Goal: Task Accomplishment & Management: Manage account settings

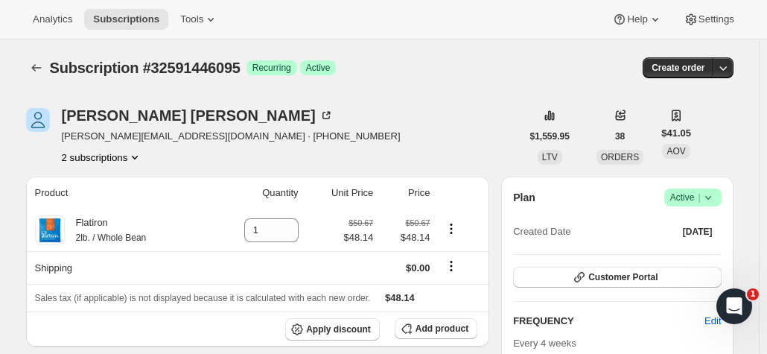
click at [100, 155] on button "2 subscriptions" at bounding box center [102, 157] width 81 height 15
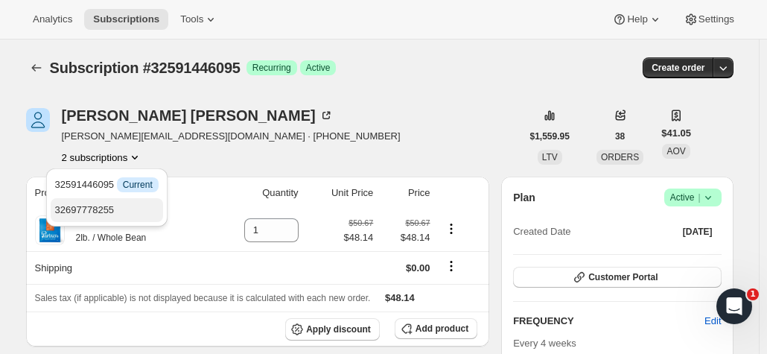
click at [117, 208] on span "32697778255" at bounding box center [106, 210] width 103 height 15
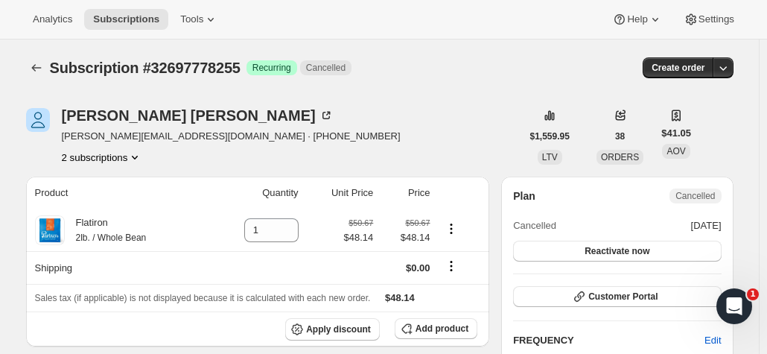
click at [120, 161] on button "2 subscriptions" at bounding box center [102, 157] width 81 height 15
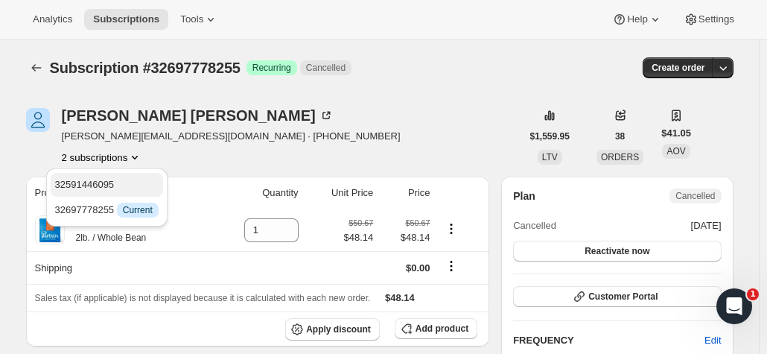
click at [111, 194] on button "32591446095" at bounding box center [107, 185] width 112 height 24
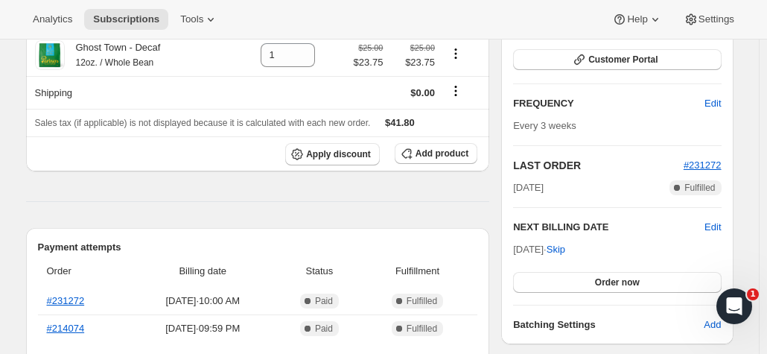
scroll to position [223, 0]
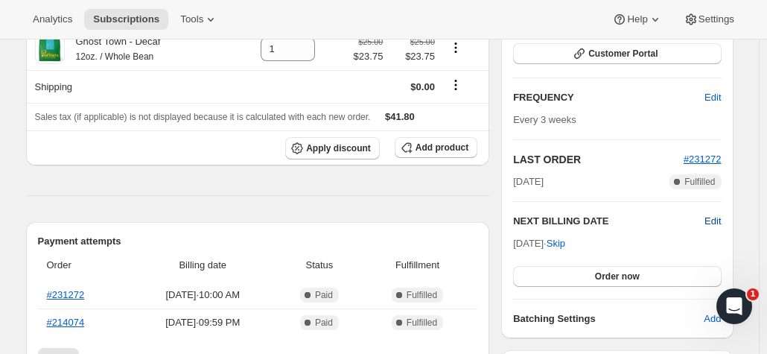
click at [721, 217] on span "Edit" at bounding box center [712, 221] width 16 height 15
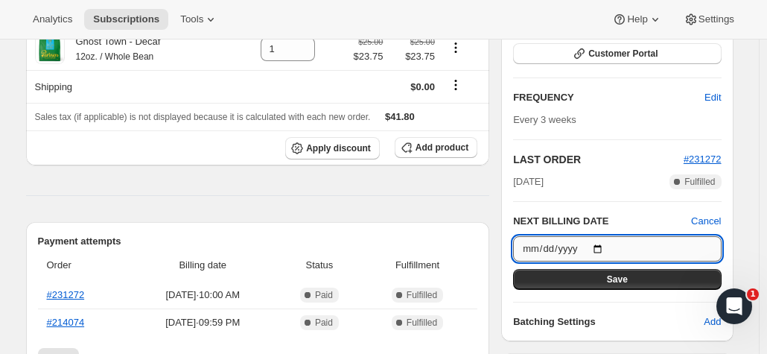
click at [603, 245] on input "2025-09-26" at bounding box center [617, 248] width 208 height 25
type input "2025-09-12"
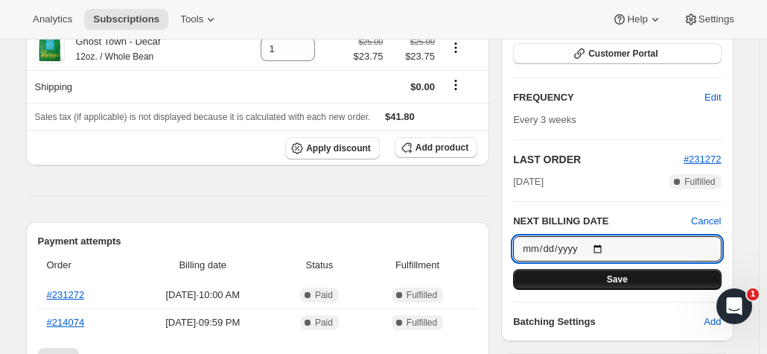
click at [581, 280] on button "Save" at bounding box center [617, 279] width 208 height 21
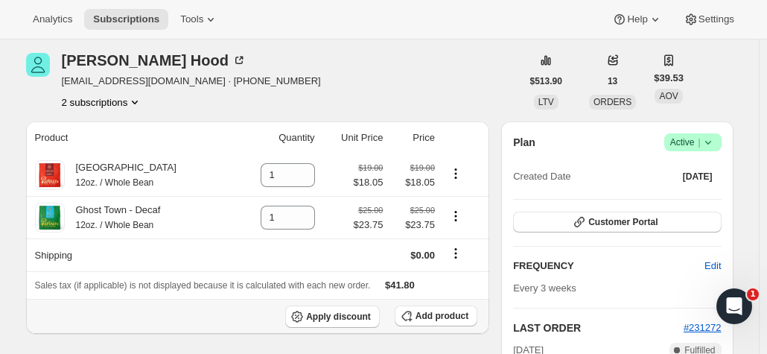
scroll to position [74, 0]
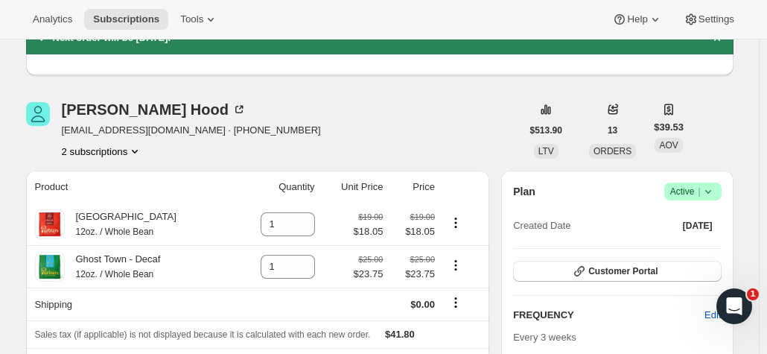
click at [110, 153] on button "2 subscriptions" at bounding box center [102, 151] width 81 height 15
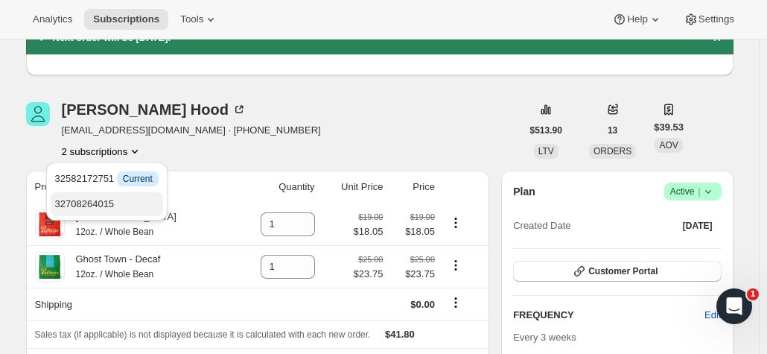
click at [119, 206] on span "32708264015" at bounding box center [106, 204] width 103 height 15
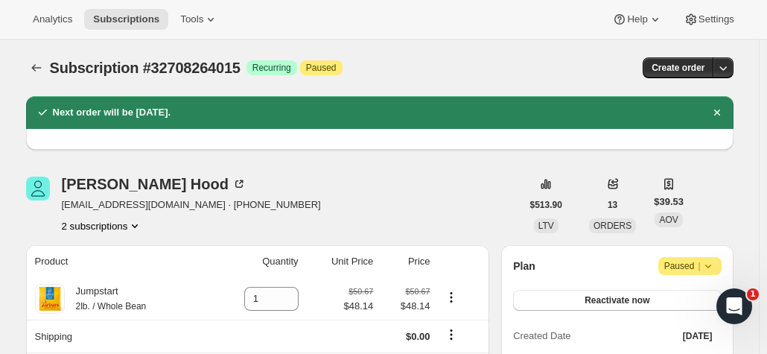
click at [98, 226] on button "2 subscriptions" at bounding box center [102, 225] width 81 height 15
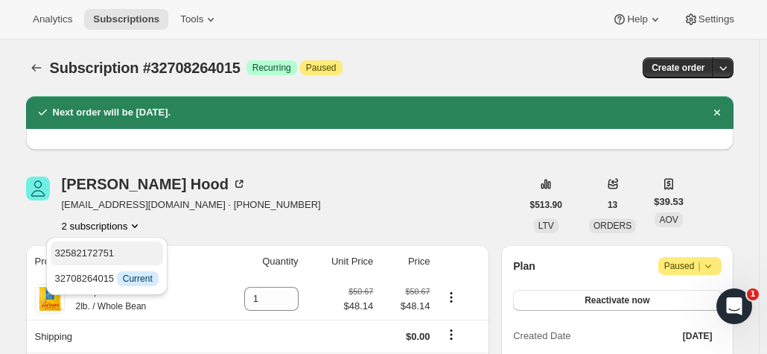
click at [119, 258] on span "32582172751" at bounding box center [106, 253] width 103 height 15
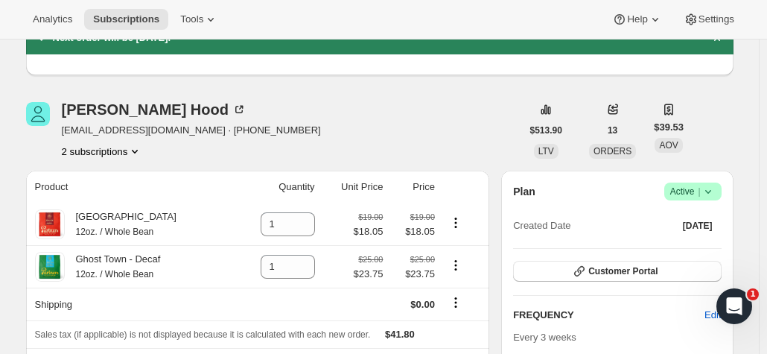
scroll to position [149, 0]
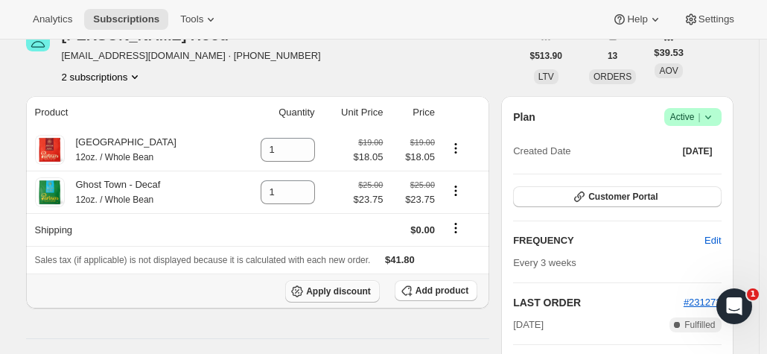
click at [322, 290] on span "Apply discount" at bounding box center [338, 291] width 65 height 12
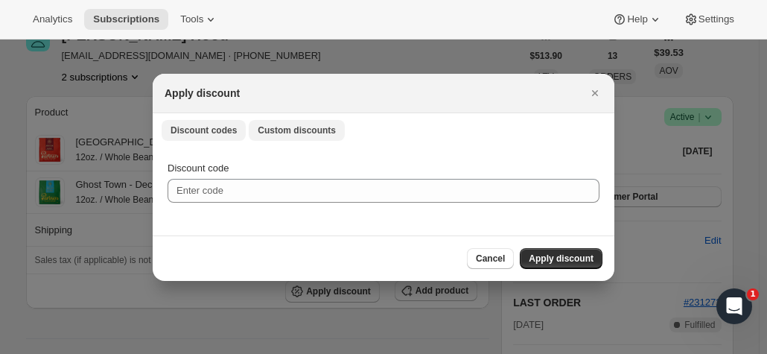
click at [290, 128] on span "Custom discounts" at bounding box center [297, 130] width 78 height 12
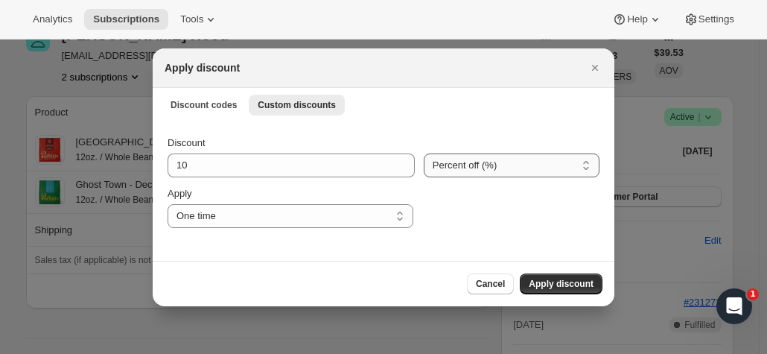
click at [499, 168] on select "Percent off (%) Amount off ($)" at bounding box center [512, 165] width 176 height 24
select select "fixed"
click at [424, 153] on select "Percent off (%) Amount off ($)" at bounding box center [512, 165] width 176 height 24
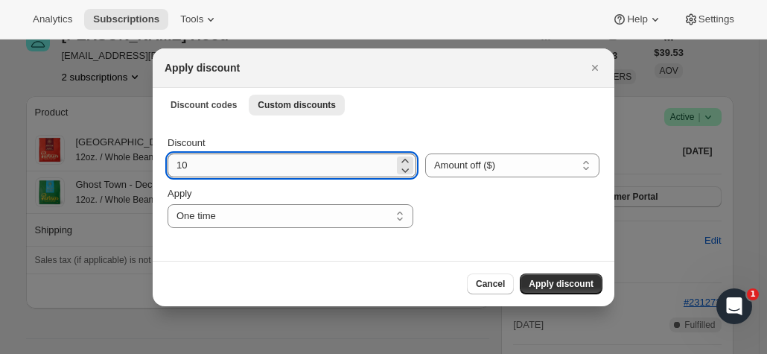
click at [308, 162] on input "10" at bounding box center [281, 165] width 226 height 24
click at [284, 164] on input "10" at bounding box center [281, 165] width 226 height 24
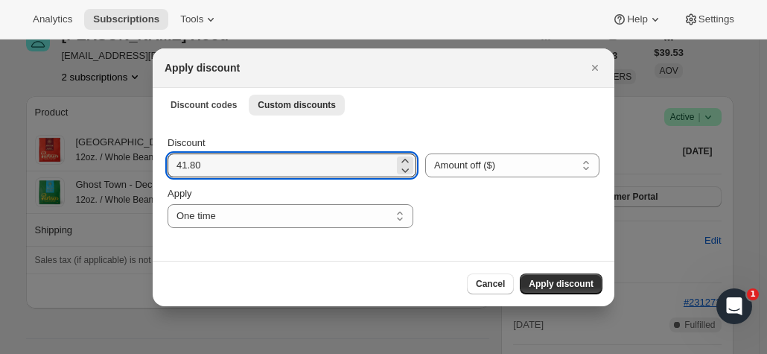
type input "41.80"
click at [482, 218] on div ":riu:" at bounding box center [510, 207] width 177 height 42
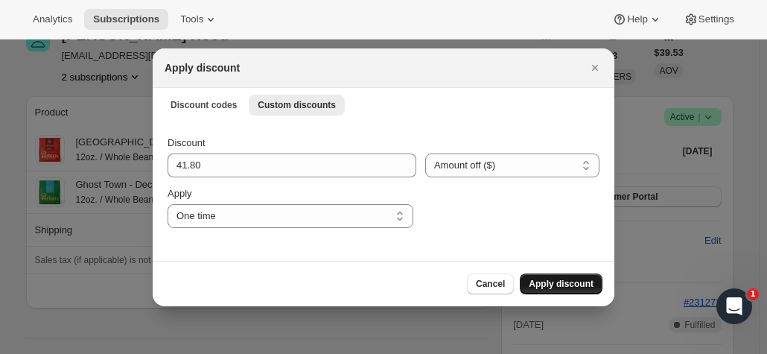
click at [564, 285] on span "Apply discount" at bounding box center [561, 284] width 65 height 12
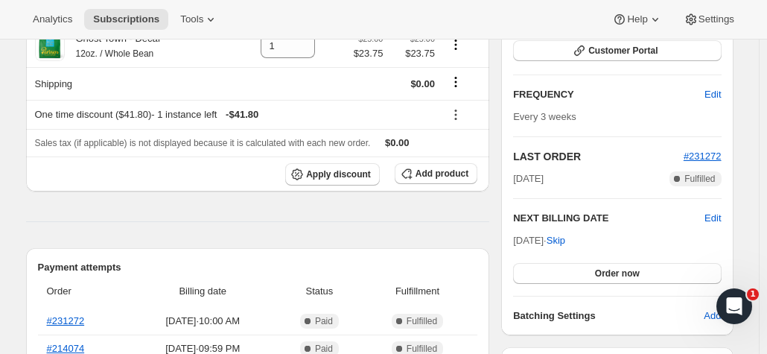
scroll to position [298, 0]
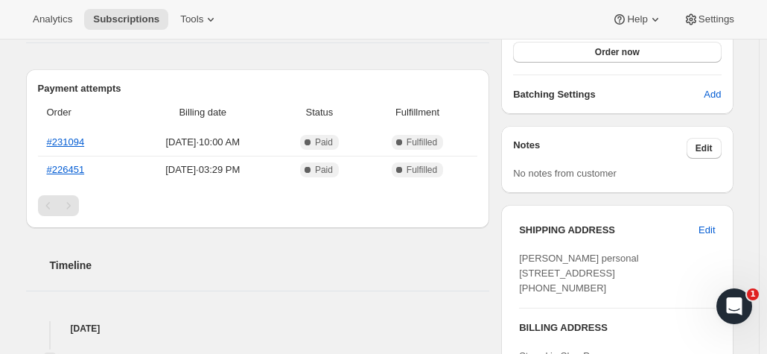
scroll to position [585, 0]
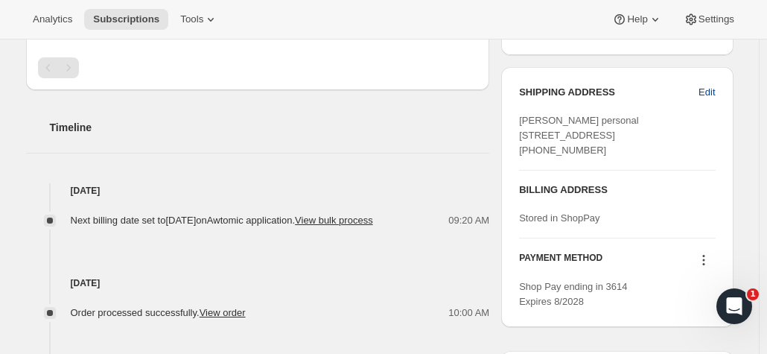
click at [712, 86] on span "Edit" at bounding box center [706, 92] width 16 height 15
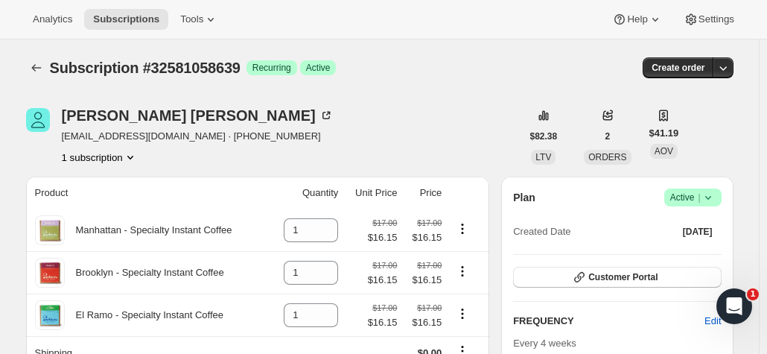
select select "United States"
select select "CA"
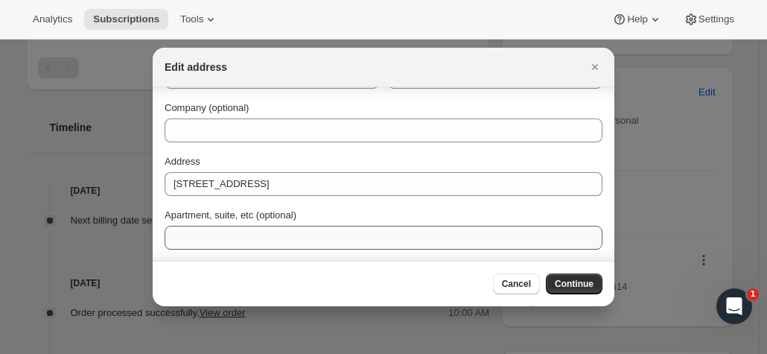
scroll to position [74, 0]
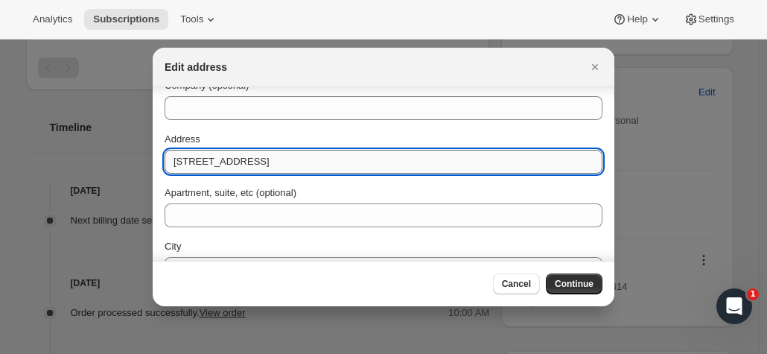
click at [264, 160] on input "3416 19th St" at bounding box center [384, 162] width 438 height 24
paste input "07 16th ave, San Francisco, ca 94118"
click at [220, 166] on input "307 16th ave, San Francisco, ca 94118" at bounding box center [384, 162] width 438 height 24
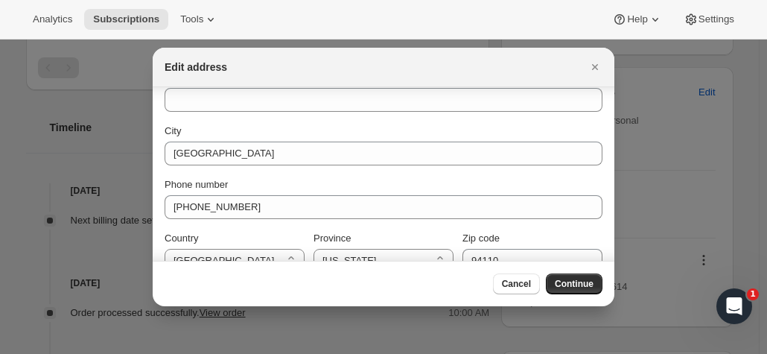
scroll to position [213, 0]
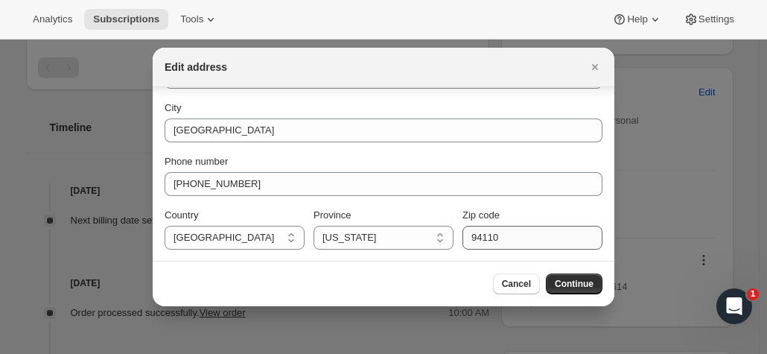
type input "307 16th Ave, San Francisco, ca 94118"
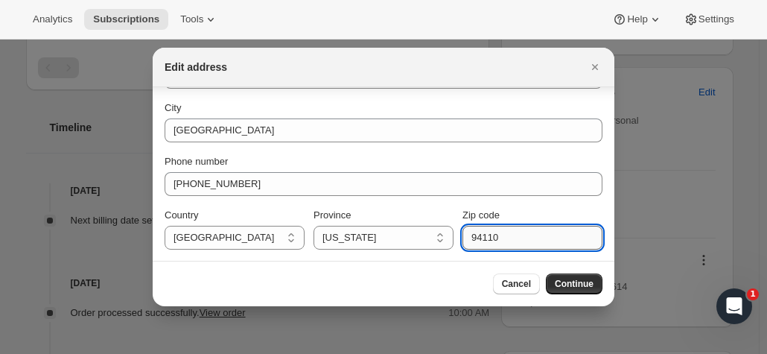
click at [482, 237] on input "94110" at bounding box center [532, 238] width 140 height 24
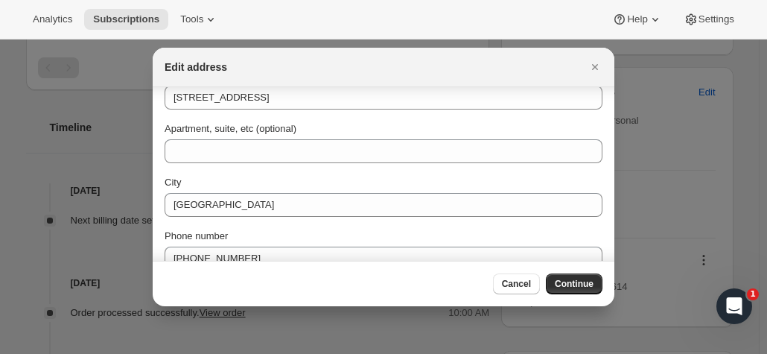
scroll to position [64, 0]
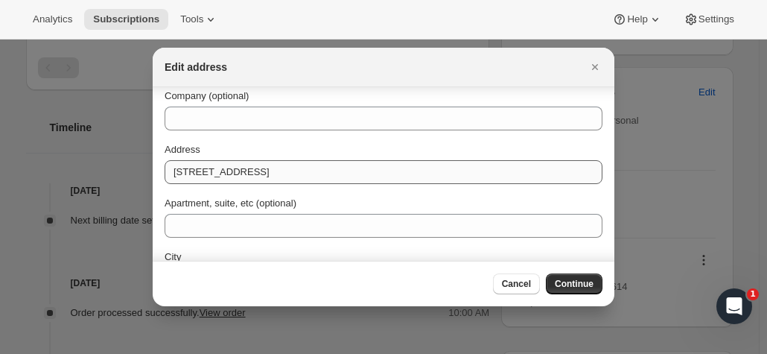
type input "94118"
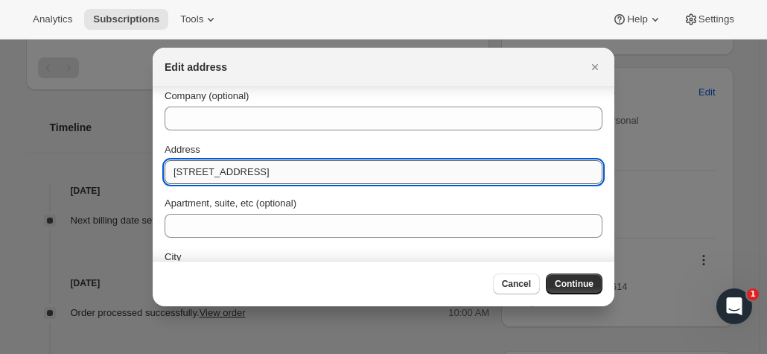
drag, startPoint x: 354, startPoint y: 171, endPoint x: 229, endPoint y: 181, distance: 126.2
click at [229, 181] on input "307 16th Ave, San Francisco, ca 94118" at bounding box center [384, 172] width 438 height 24
type input "307 16th Ave"
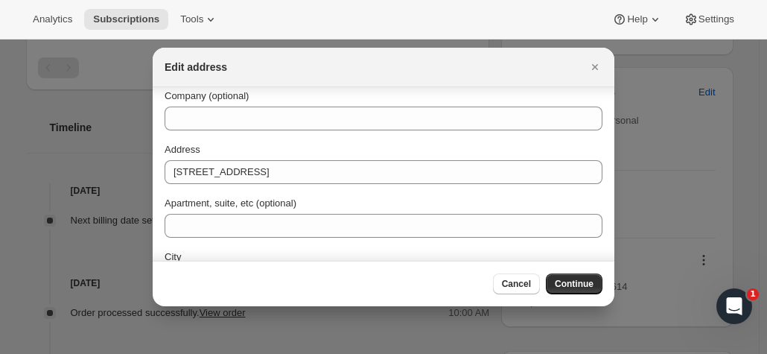
click at [547, 68] on div "Edit address" at bounding box center [370, 67] width 411 height 15
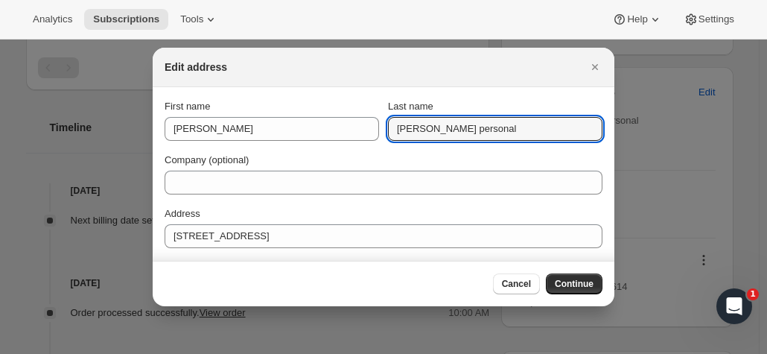
drag, startPoint x: 502, startPoint y: 133, endPoint x: 441, endPoint y: 142, distance: 61.8
click at [441, 142] on div "First name Megan Last name Mcgannon personal Company (optional) Address 307 16t…" at bounding box center [384, 280] width 438 height 363
type input "Mcgannon"
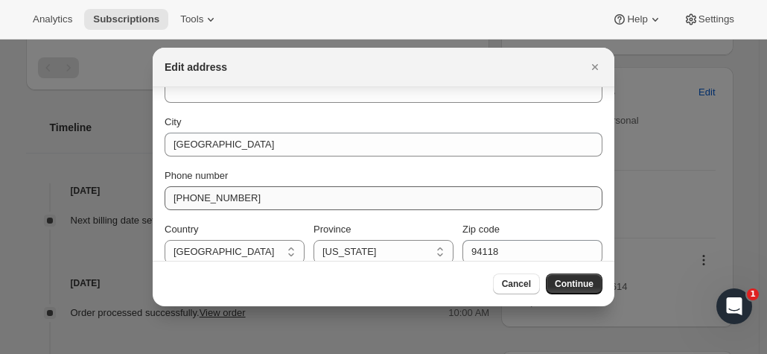
scroll to position [213, 0]
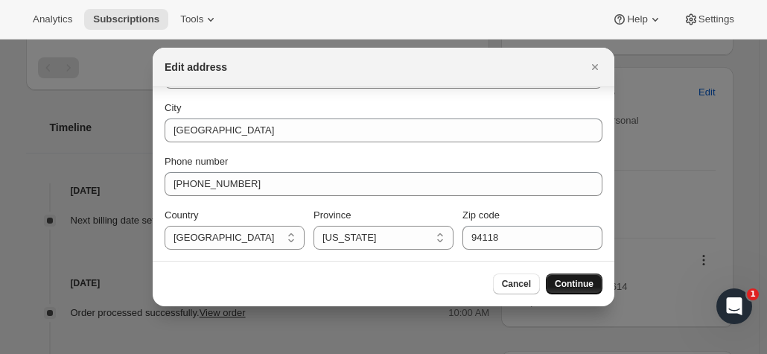
click at [582, 284] on span "Continue" at bounding box center [574, 284] width 39 height 12
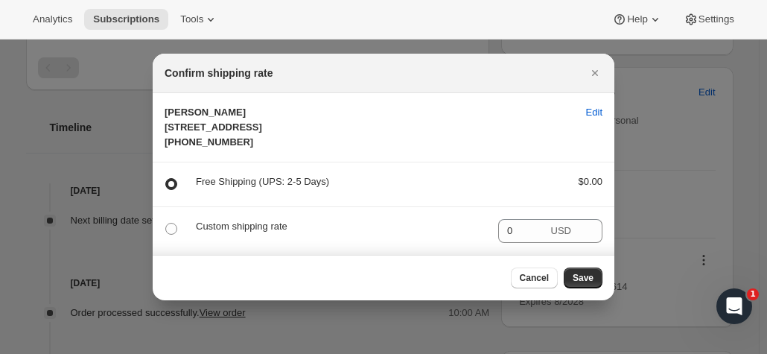
scroll to position [0, 0]
click at [593, 279] on span "Save" at bounding box center [583, 278] width 21 height 12
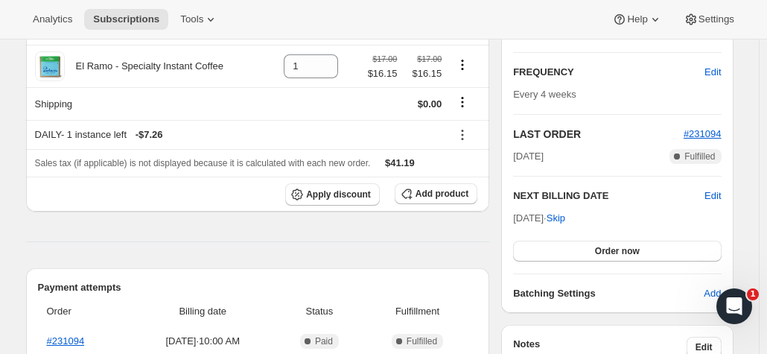
scroll to position [585, 0]
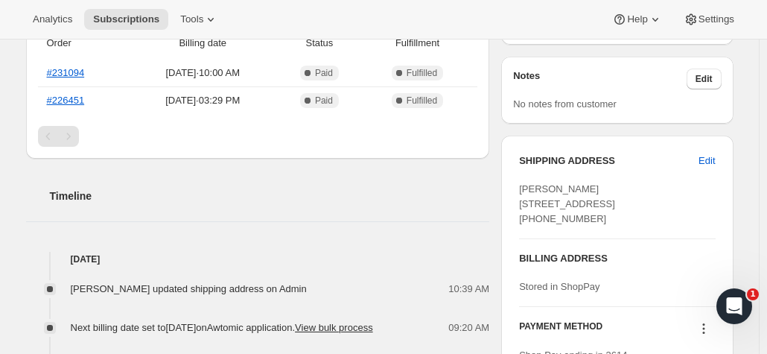
drag, startPoint x: 523, startPoint y: 185, endPoint x: 625, endPoint y: 217, distance: 107.6
click at [615, 217] on span "Megan Mcgannon 307 16th Ave San Francisco CA, 94118 United States +19498426303" at bounding box center [567, 203] width 96 height 41
copy span "Megan Mcgannon 307 16th Ave San Francisco CA, 94118"
click at [711, 159] on span "Edit" at bounding box center [706, 160] width 16 height 15
select select "United States"
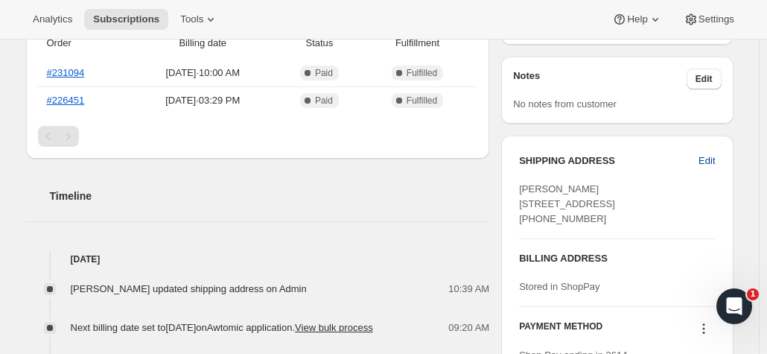
select select "CA"
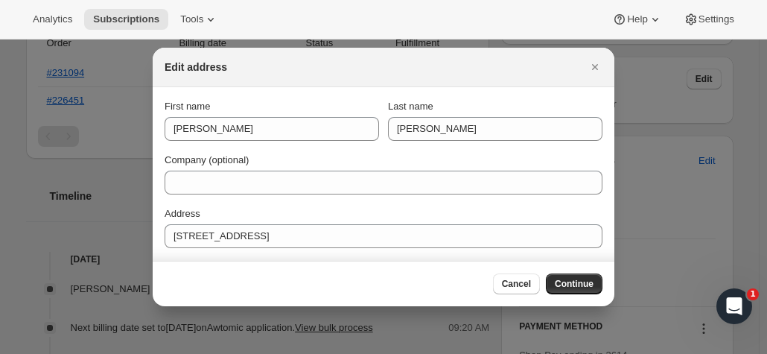
scroll to position [0, 0]
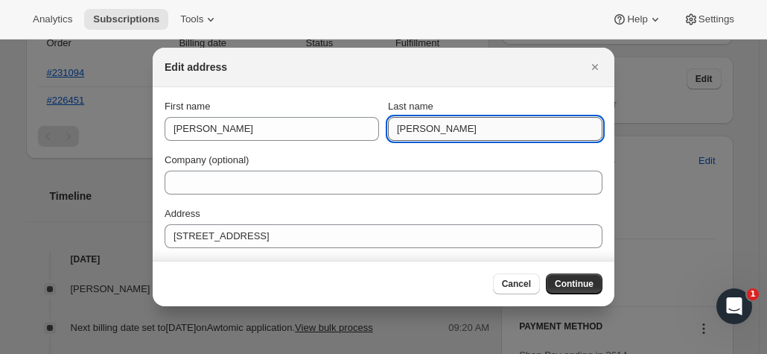
click at [414, 133] on input "Mcgannon" at bounding box center [495, 129] width 214 height 24
type input "McGannon"
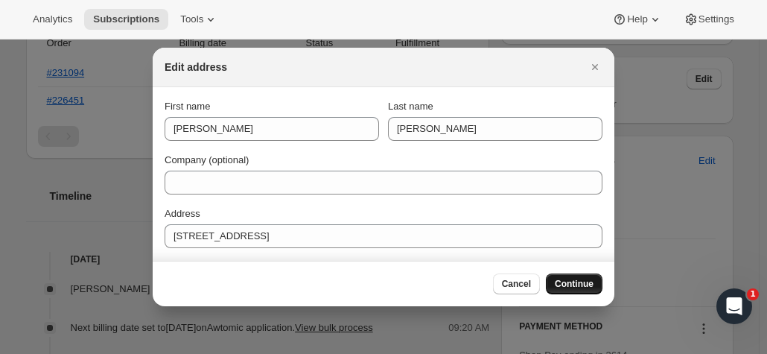
click at [584, 283] on span "Continue" at bounding box center [574, 284] width 39 height 12
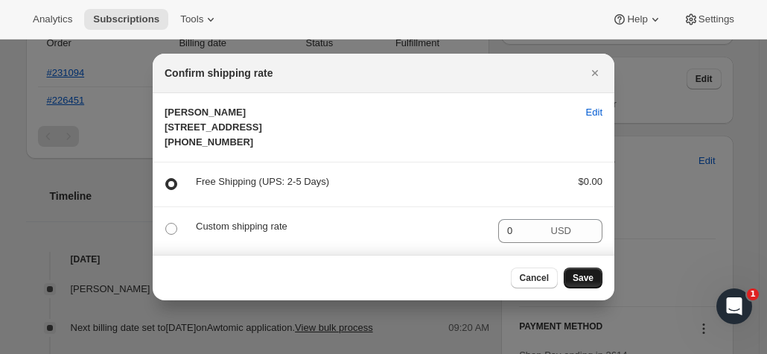
click at [596, 284] on button "Save" at bounding box center [583, 277] width 39 height 21
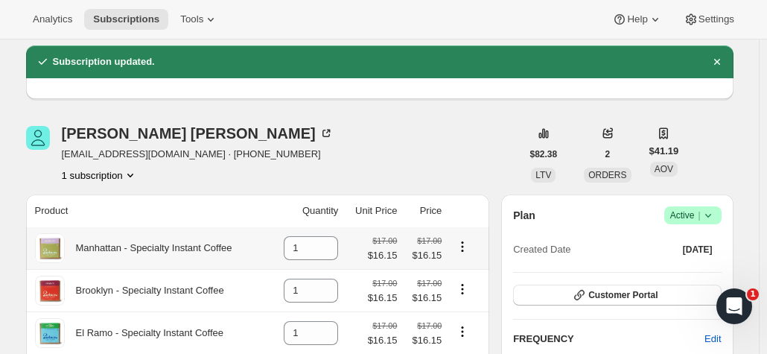
scroll to position [97, 0]
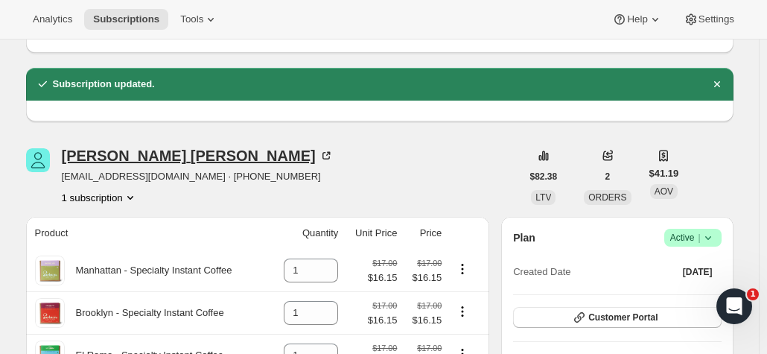
click at [93, 159] on div "Megan Mcgannon" at bounding box center [198, 155] width 272 height 15
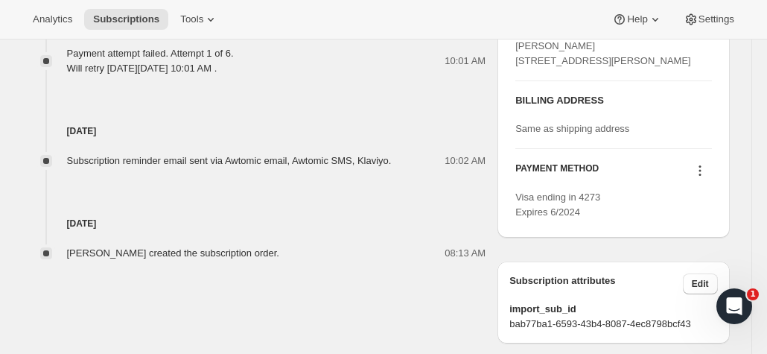
scroll to position [804, 0]
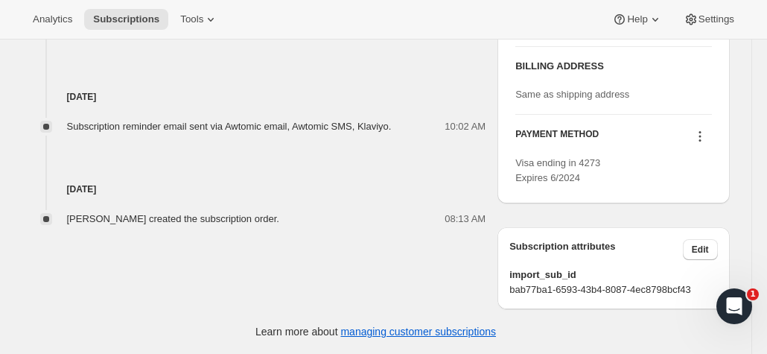
click at [701, 138] on icon at bounding box center [699, 137] width 2 height 2
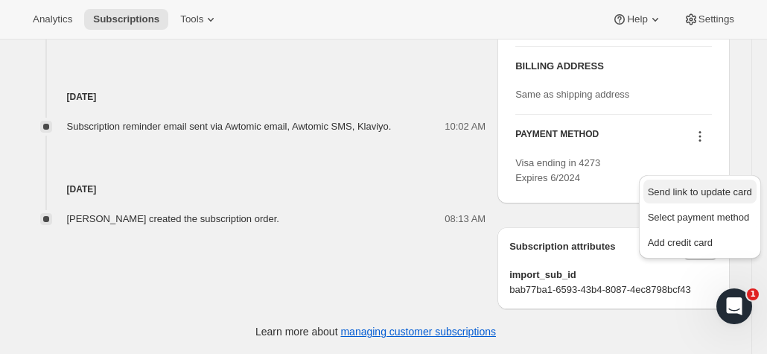
click at [696, 186] on span "Send link to update card" at bounding box center [700, 191] width 104 height 11
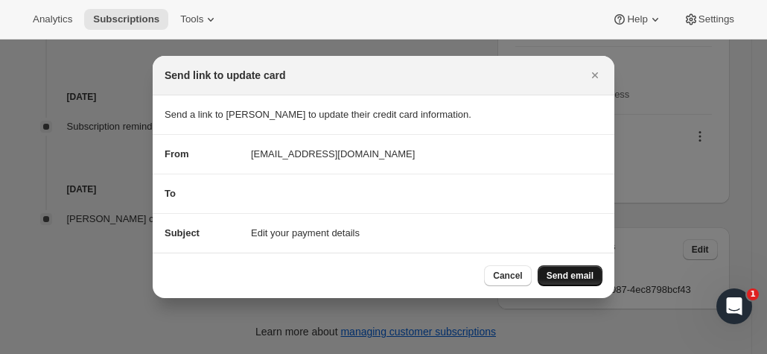
click at [582, 277] on span "Send email" at bounding box center [570, 276] width 47 height 12
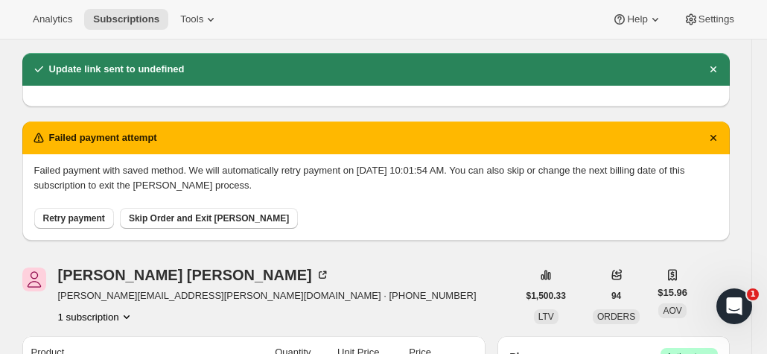
scroll to position [74, 0]
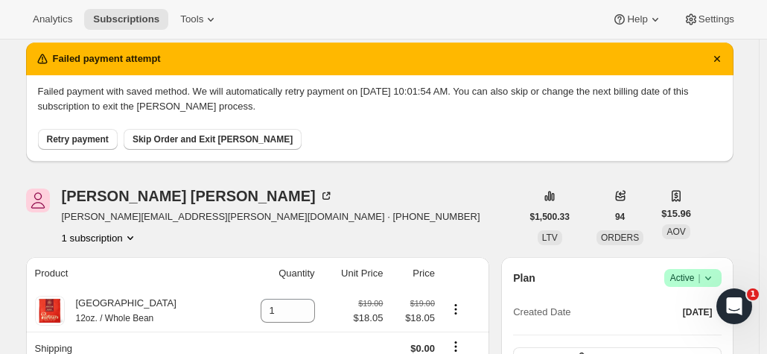
scroll to position [149, 0]
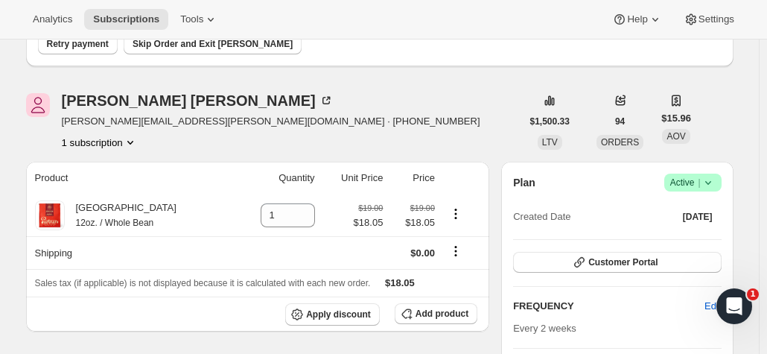
drag, startPoint x: 439, startPoint y: 124, endPoint x: 353, endPoint y: 112, distance: 87.2
click at [353, 112] on div "Tabitha Stafford tabitha.stafford@yahoo.com · +18323167976 1 subscription" at bounding box center [273, 121] width 495 height 57
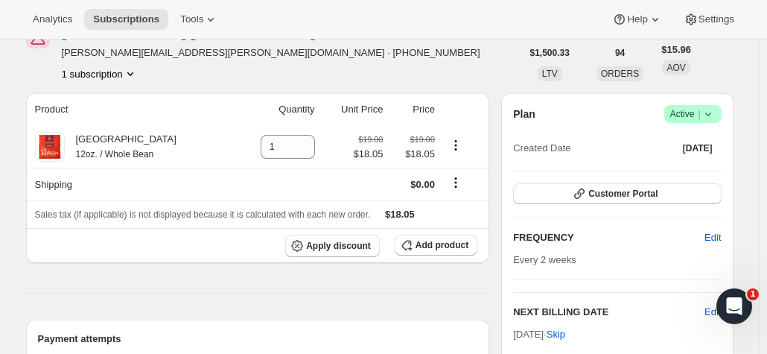
scroll to position [223, 0]
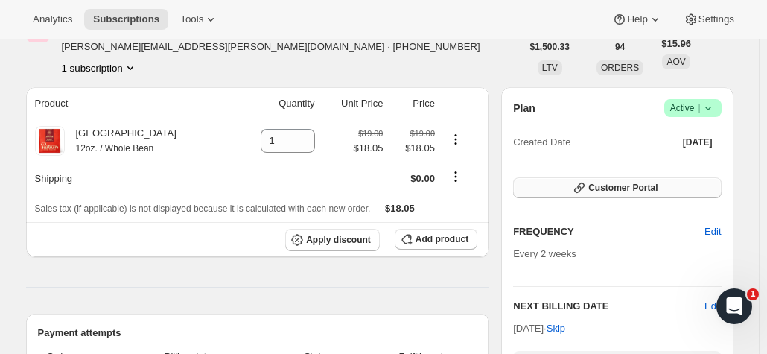
click at [663, 190] on button "Customer Portal" at bounding box center [617, 187] width 208 height 21
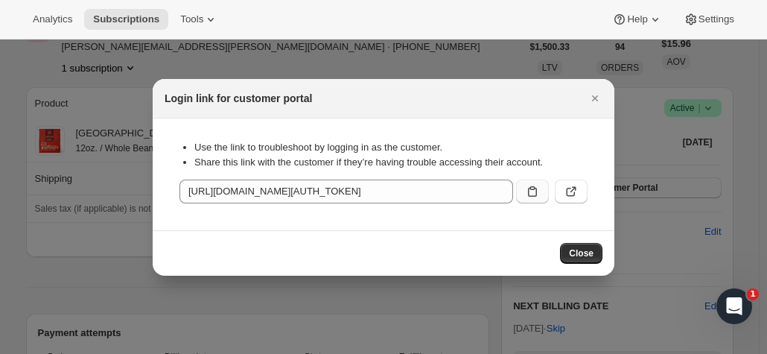
click at [535, 195] on icon ":r1i:" at bounding box center [532, 191] width 15 height 15
click at [584, 191] on button ":r1i:" at bounding box center [571, 191] width 33 height 24
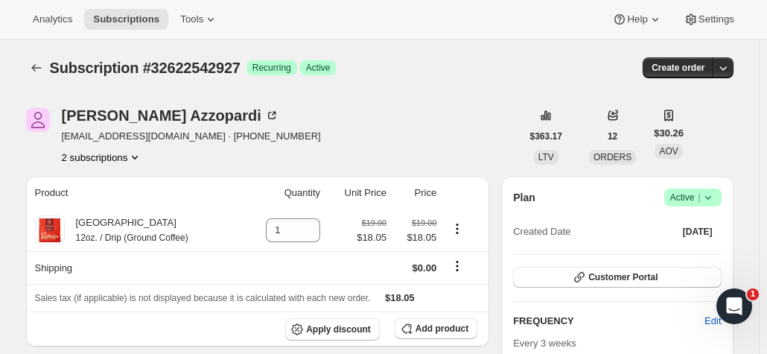
click at [97, 164] on button "2 subscriptions" at bounding box center [102, 157] width 81 height 15
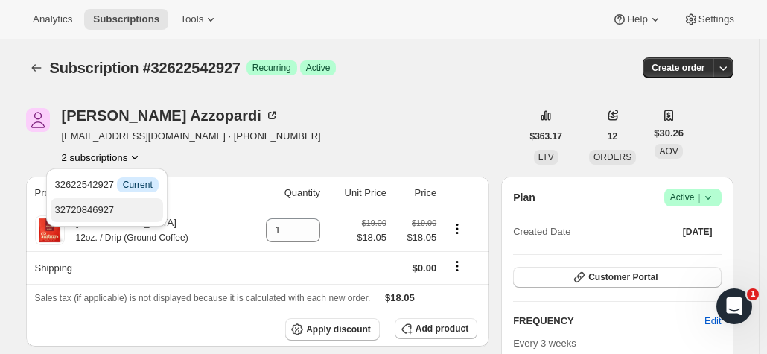
click at [89, 205] on span "32720846927" at bounding box center [85, 209] width 60 height 11
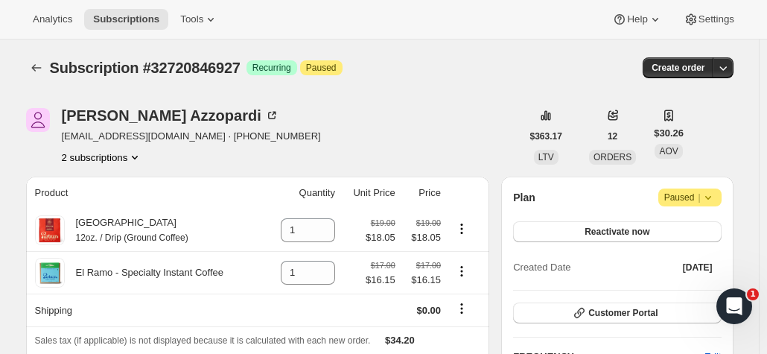
click at [111, 160] on button "2 subscriptions" at bounding box center [102, 157] width 81 height 15
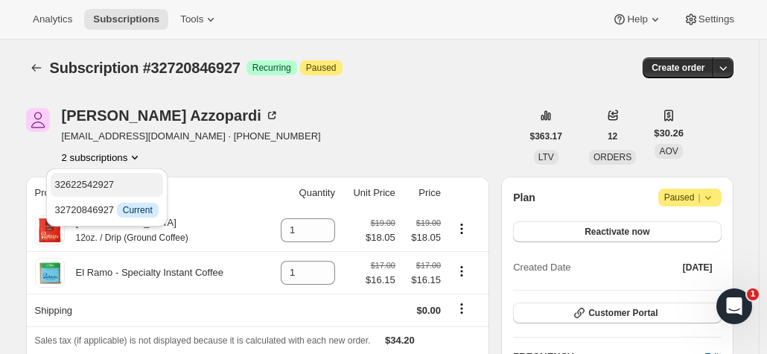
click at [121, 188] on span "32622542927" at bounding box center [106, 184] width 103 height 15
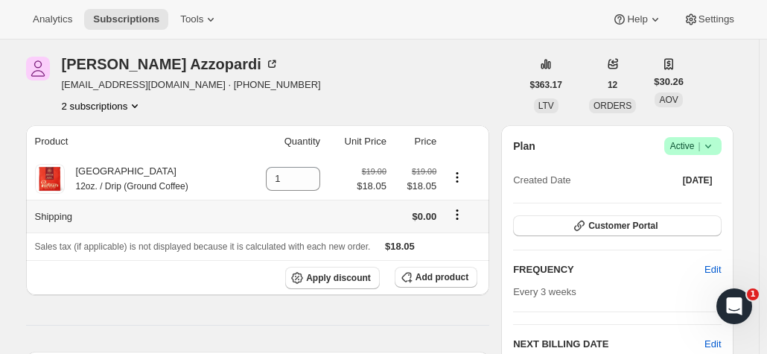
scroll to position [74, 0]
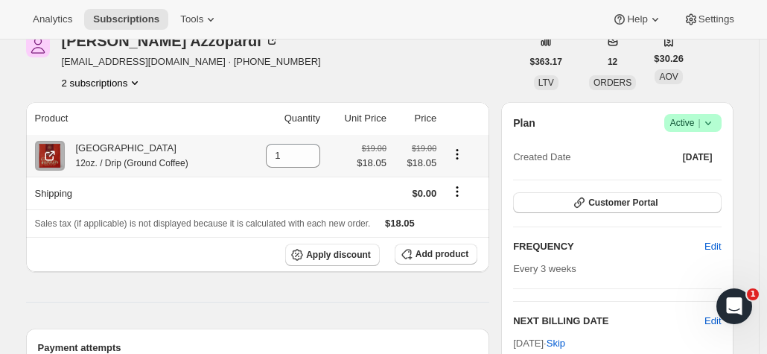
click at [459, 159] on icon "Product actions" at bounding box center [457, 158] width 2 height 2
click at [502, 86] on div "[PERSON_NAME] [EMAIL_ADDRESS][DOMAIN_NAME] · [PHONE_NUMBER] 2 subscriptions" at bounding box center [273, 62] width 495 height 57
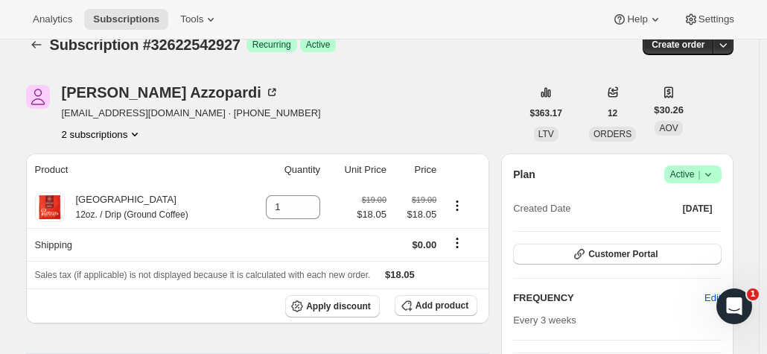
scroll to position [0, 0]
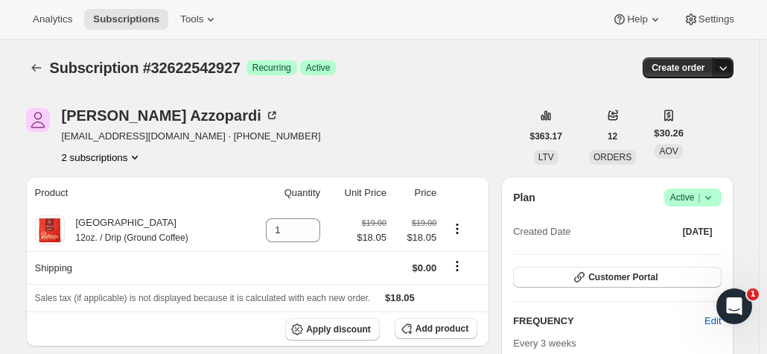
click at [724, 71] on icon "button" at bounding box center [723, 67] width 15 height 15
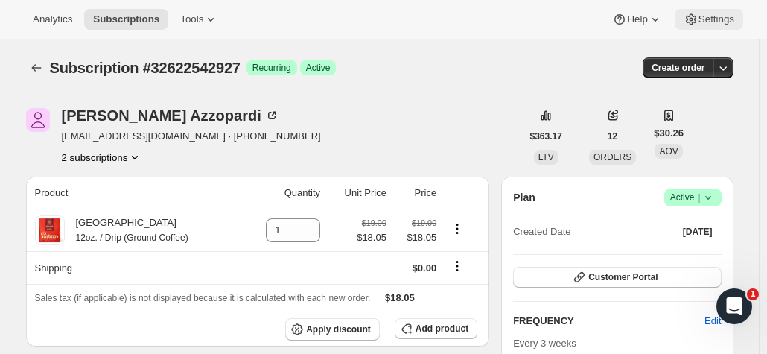
click at [723, 21] on span "Settings" at bounding box center [716, 19] width 36 height 12
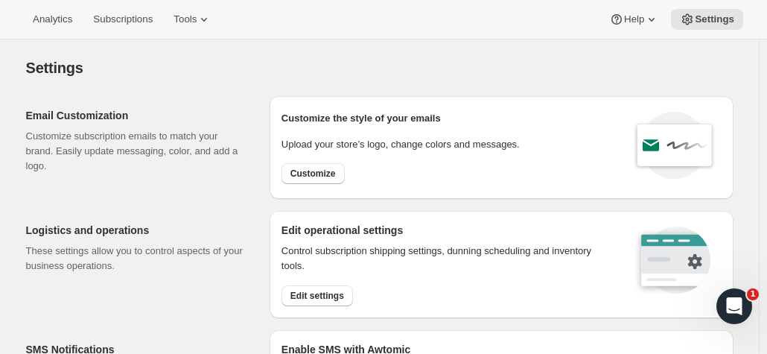
select select "22:00"
select select "09:00"
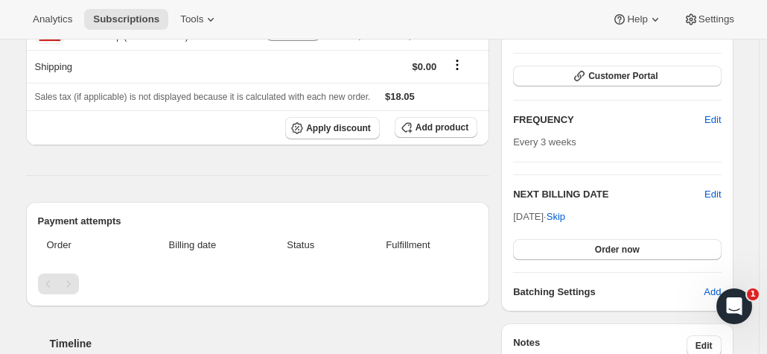
scroll to position [223, 0]
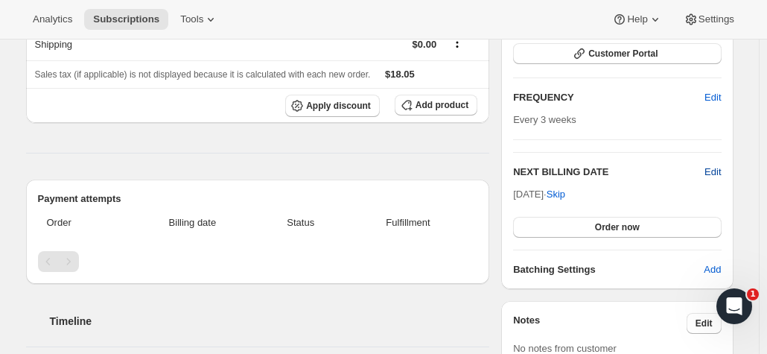
click at [719, 168] on span "Edit" at bounding box center [712, 172] width 16 height 15
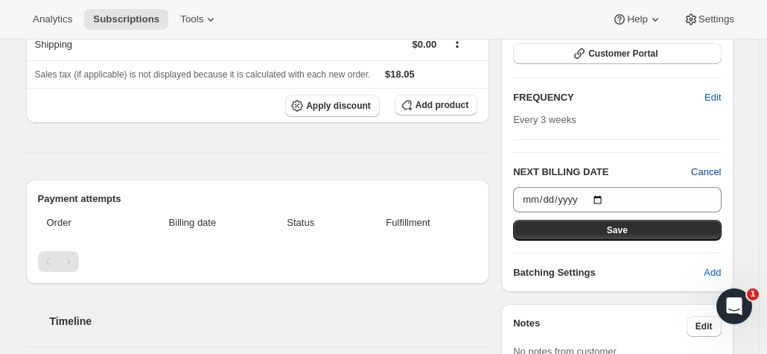
click at [719, 165] on span "Cancel" at bounding box center [706, 172] width 30 height 15
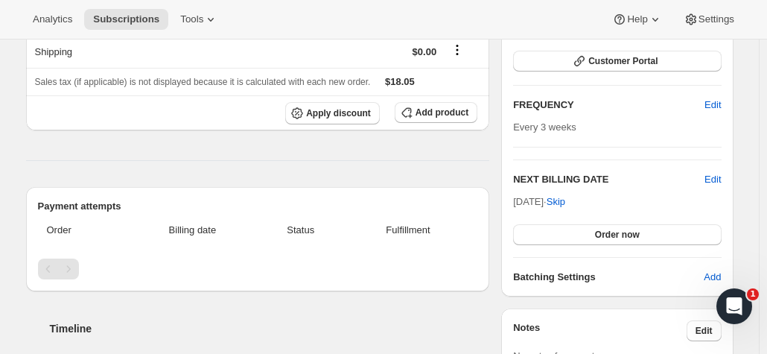
scroll to position [119, 0]
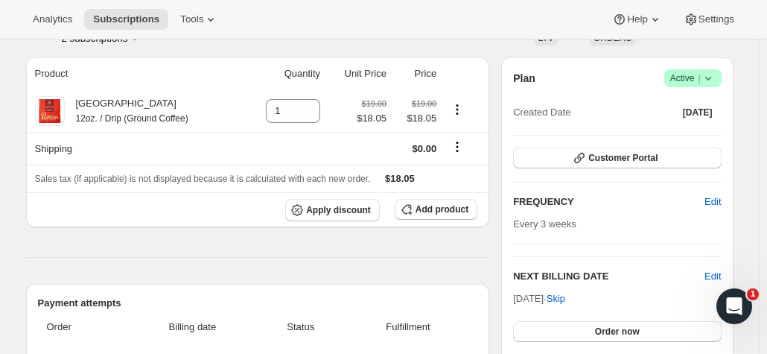
click at [715, 77] on icon at bounding box center [708, 78] width 15 height 15
click at [680, 103] on span "Pause subscription" at bounding box center [696, 106] width 82 height 11
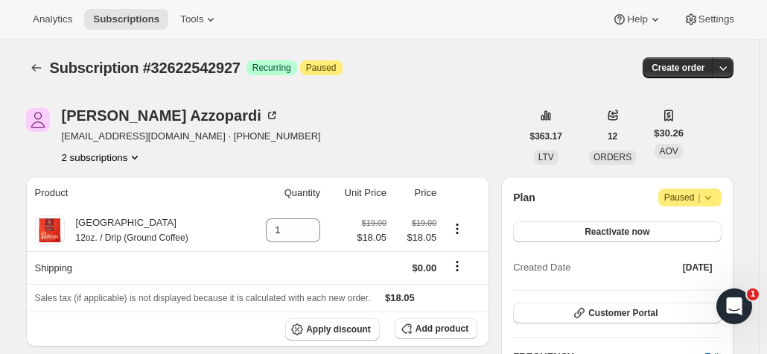
click at [127, 153] on button "2 subscriptions" at bounding box center [102, 157] width 81 height 15
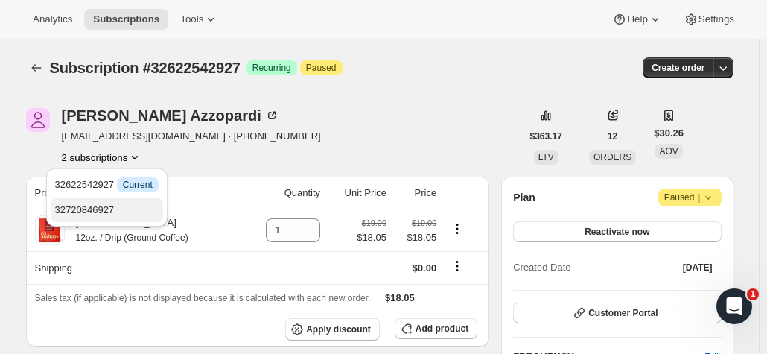
click at [128, 206] on span "32720846927" at bounding box center [106, 210] width 103 height 15
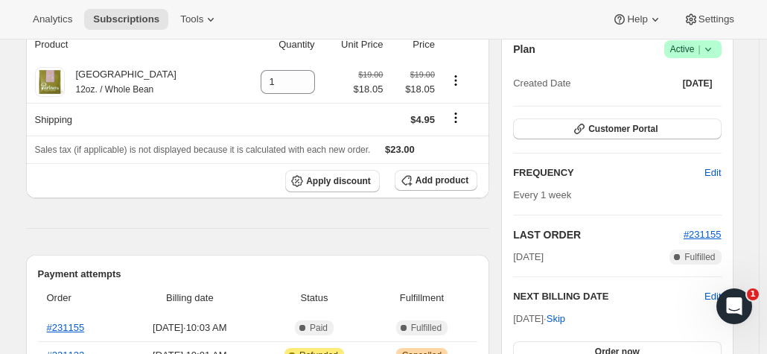
scroll to position [149, 0]
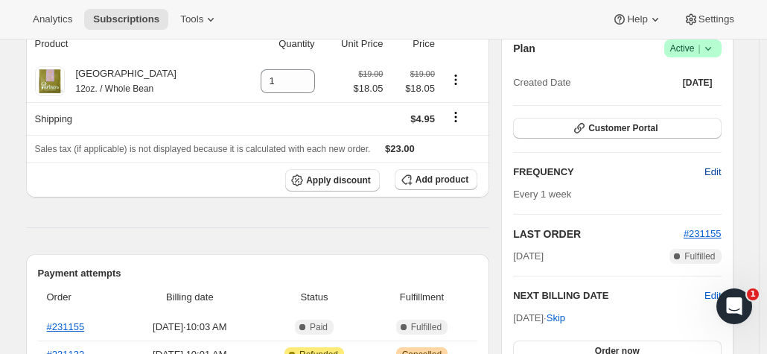
click at [716, 172] on span "Edit" at bounding box center [712, 172] width 16 height 15
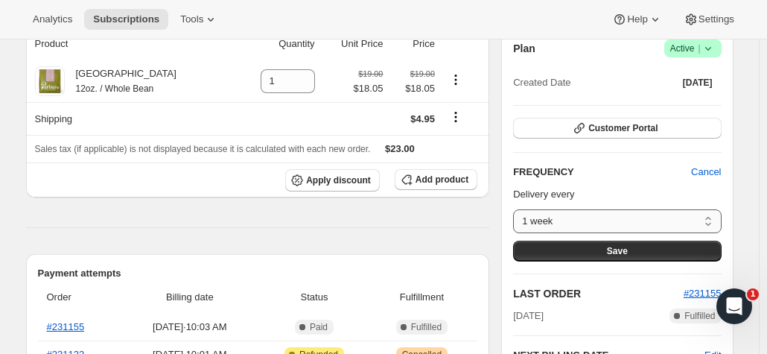
click at [704, 218] on select "1 week 2 weeks 3 weeks 4 weeks Custom..." at bounding box center [617, 221] width 208 height 24
select select "custom"
click at [517, 209] on select "1 week 2 weeks 3 weeks 4 weeks Custom..." at bounding box center [617, 221] width 208 height 24
select select "MONTH"
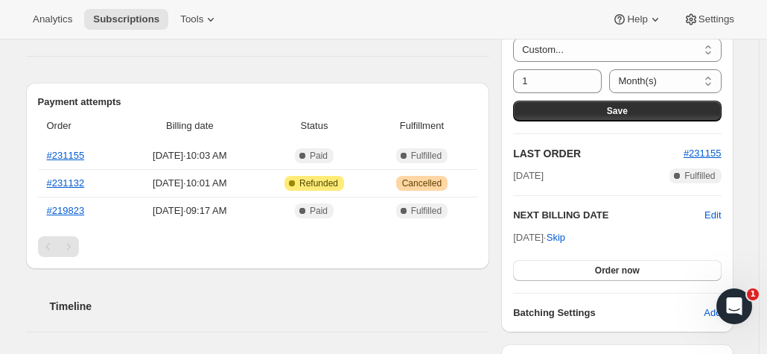
scroll to position [521, 0]
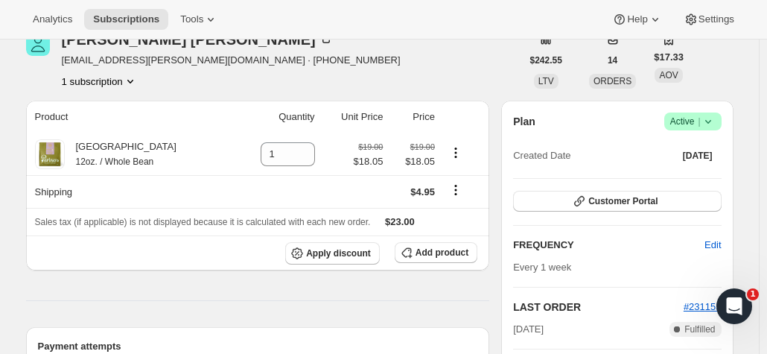
scroll to position [74, 0]
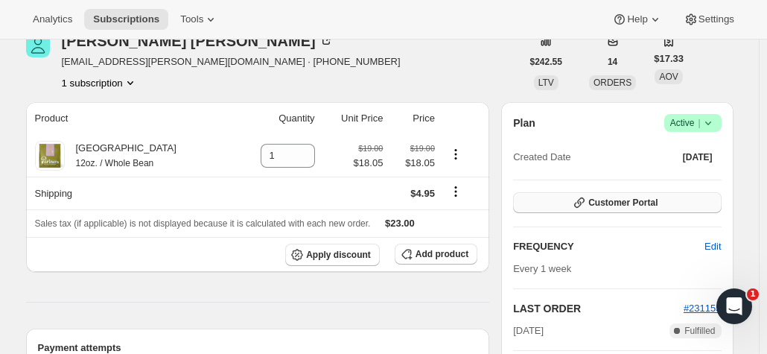
click at [617, 199] on span "Customer Portal" at bounding box center [622, 203] width 69 height 12
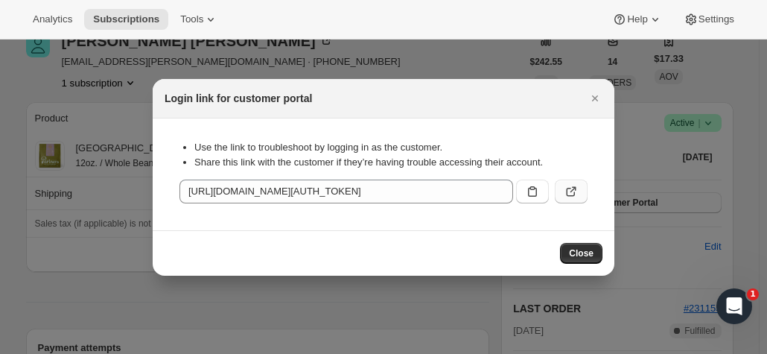
click at [579, 185] on button ":r1f:" at bounding box center [571, 191] width 33 height 24
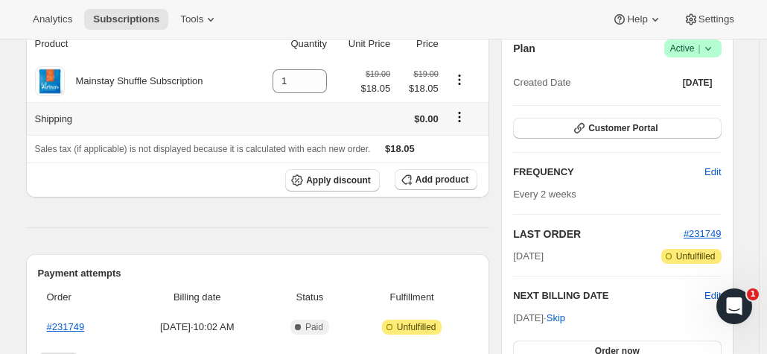
scroll to position [74, 0]
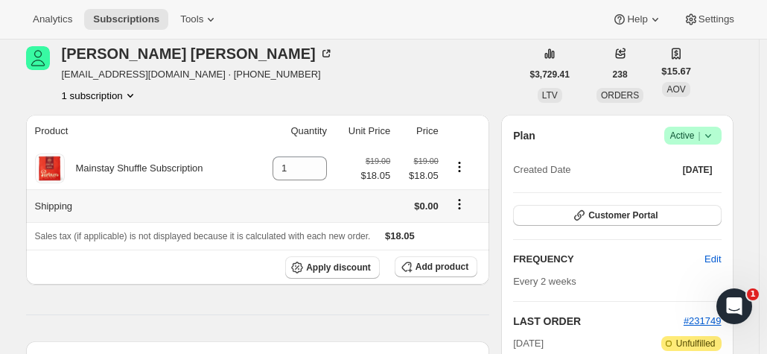
scroll to position [74, 0]
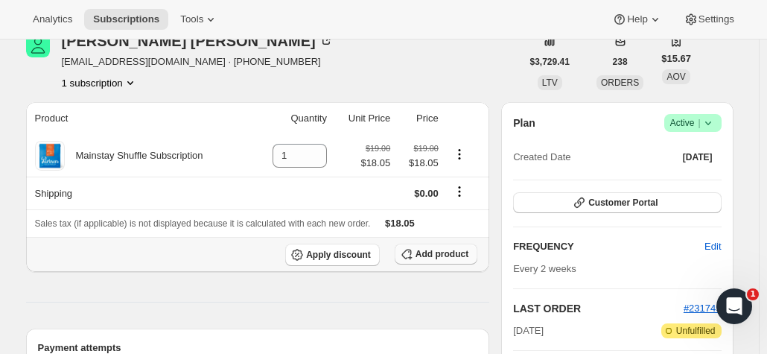
click at [453, 248] on span "Add product" at bounding box center [441, 254] width 53 height 12
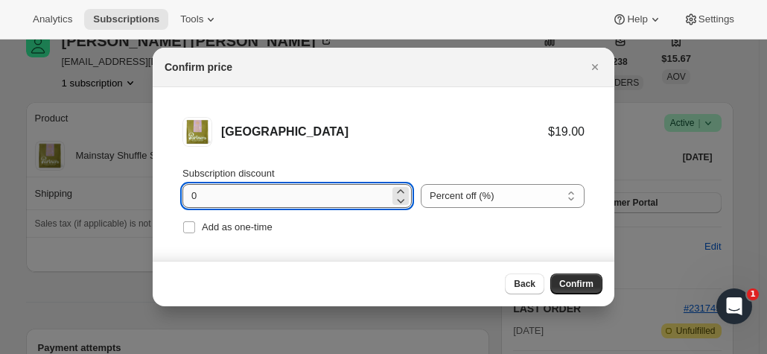
click at [253, 194] on input "0" at bounding box center [285, 196] width 207 height 24
type input "0"
type input "5"
click at [596, 238] on li "Manhattan $19.00 $18.05 Subscription discount 5 Percent off (%) Amount off ($) …" at bounding box center [384, 177] width 462 height 180
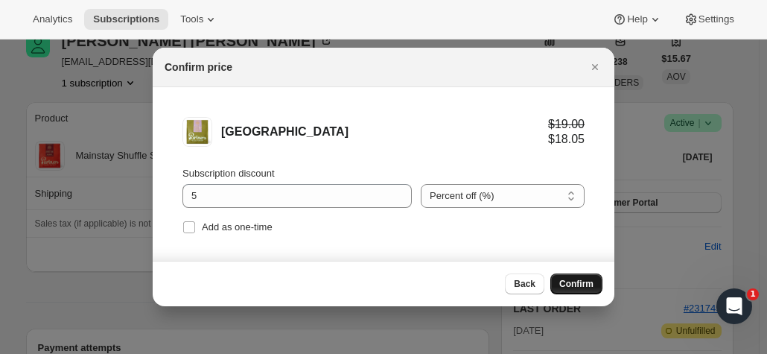
click at [591, 279] on span "Confirm" at bounding box center [576, 284] width 34 height 12
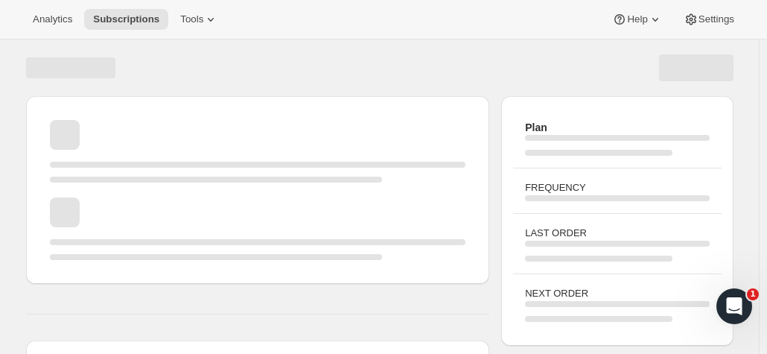
scroll to position [74, 0]
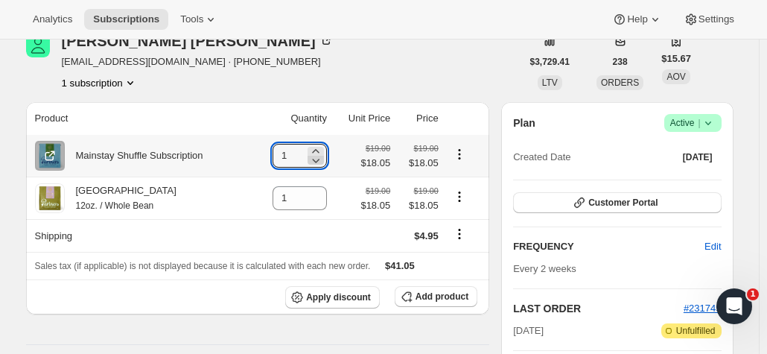
click at [322, 163] on icon at bounding box center [315, 160] width 15 height 15
type input "0"
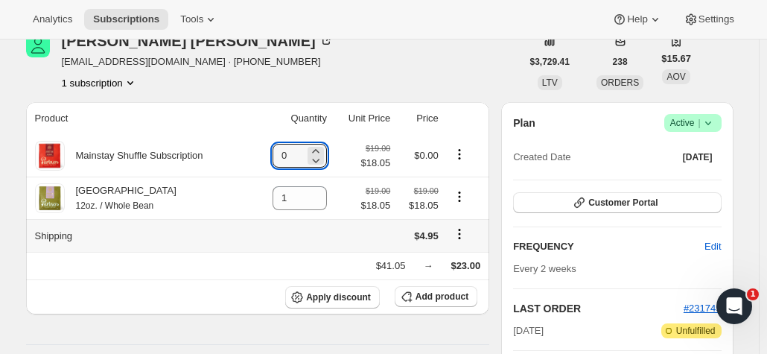
click at [464, 237] on icon "Shipping actions" at bounding box center [459, 233] width 15 height 15
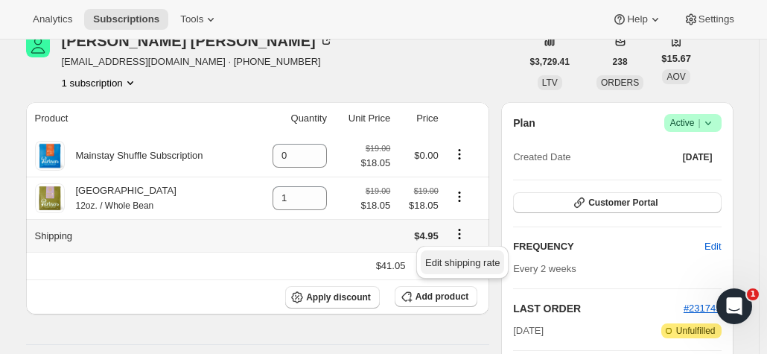
click at [457, 266] on span "Edit shipping rate" at bounding box center [462, 262] width 74 height 11
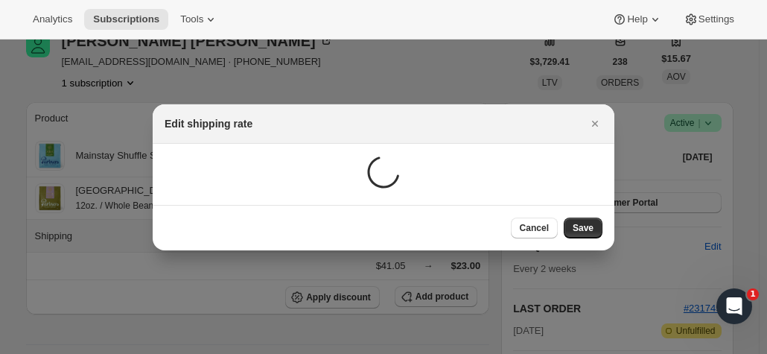
scroll to position [0, 0]
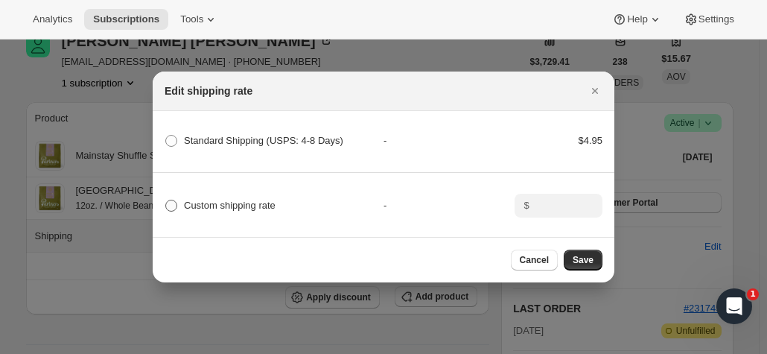
click at [173, 200] on span ":red:" at bounding box center [171, 206] width 12 height 12
click at [166, 200] on input "Custom shipping rate" at bounding box center [165, 200] width 1 height 1
radio input "true"
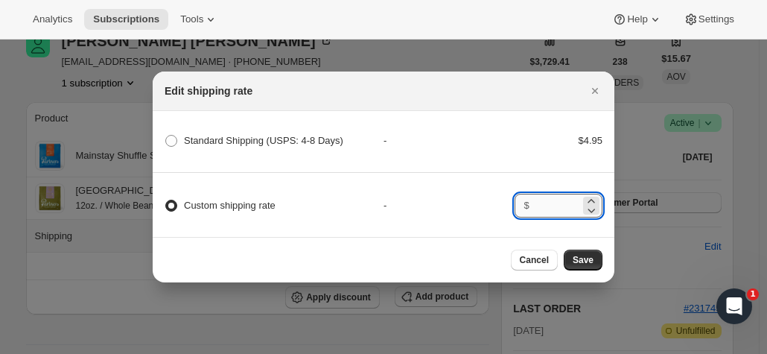
click at [552, 203] on input ":red:" at bounding box center [557, 206] width 46 height 24
type input "0"
click at [577, 269] on button "Save" at bounding box center [583, 259] width 39 height 21
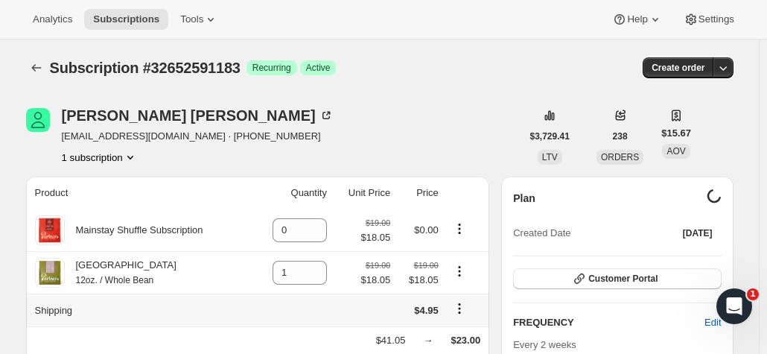
scroll to position [74, 0]
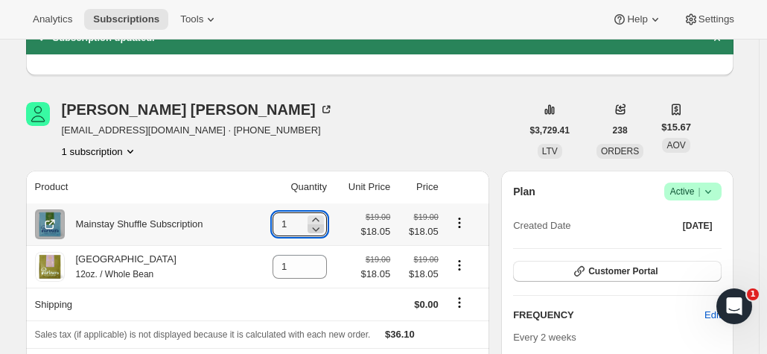
click at [317, 233] on icon at bounding box center [315, 228] width 15 height 15
type input "0"
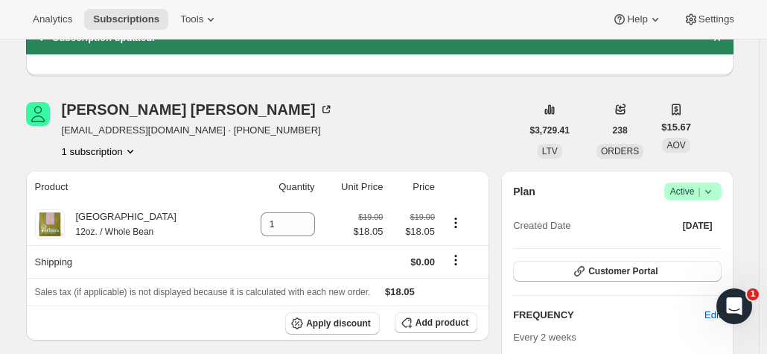
drag, startPoint x: 357, startPoint y: 115, endPoint x: 320, endPoint y: 101, distance: 39.8
click at [320, 102] on div "Lucy Goldberg lucymadethat@gmail.com · +18126201924 1 subscription" at bounding box center [273, 130] width 495 height 57
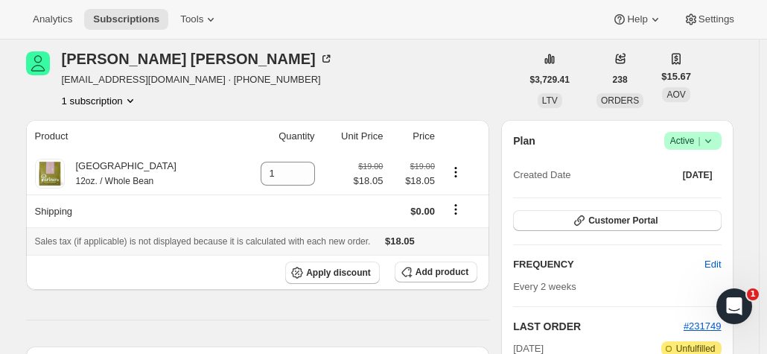
scroll to position [149, 0]
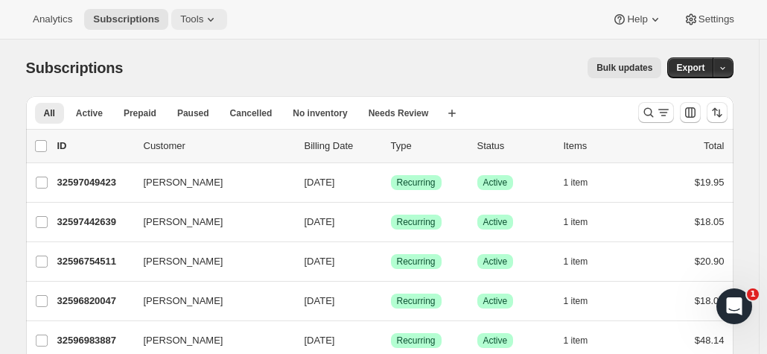
click at [203, 23] on icon at bounding box center [210, 19] width 15 height 15
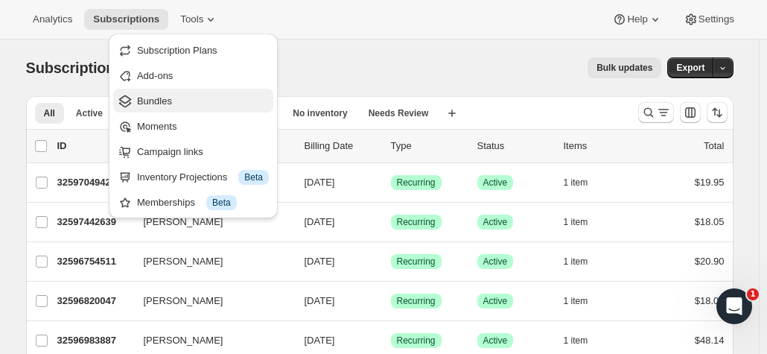
click at [181, 97] on span "Bundles" at bounding box center [203, 101] width 132 height 15
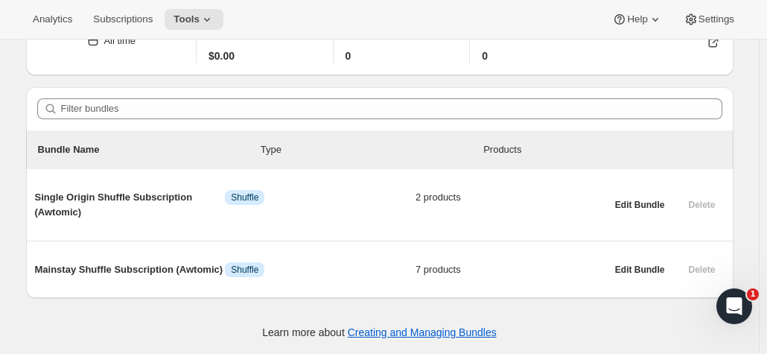
scroll to position [86, 0]
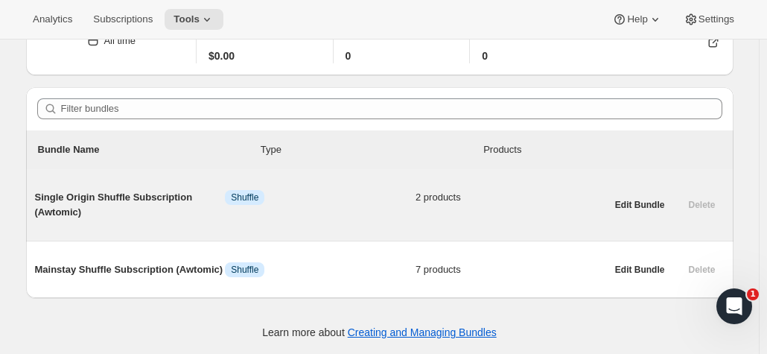
click at [360, 198] on span "Info Shuffle" at bounding box center [320, 197] width 191 height 15
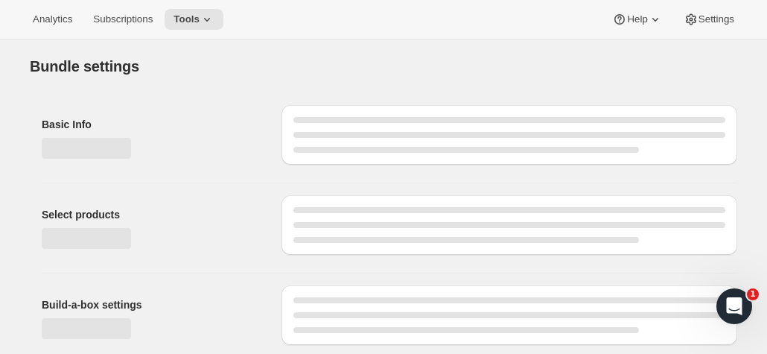
type input "Single Origin Shuffle Subscription (Awtomic)"
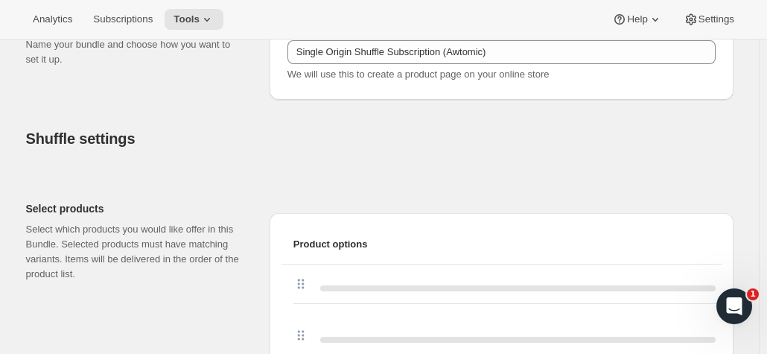
scroll to position [298, 0]
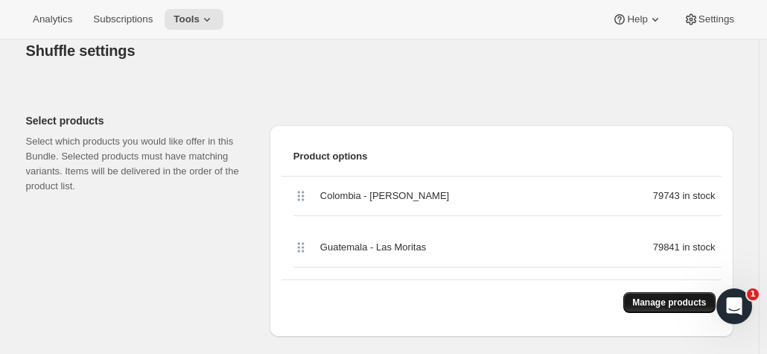
click at [652, 307] on button "Manage products" at bounding box center [669, 302] width 92 height 21
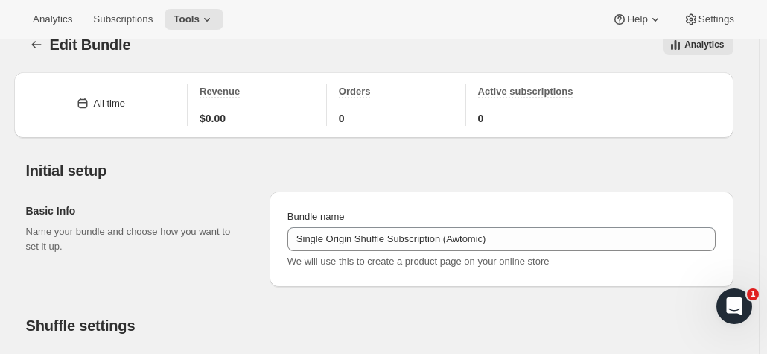
scroll to position [0, 0]
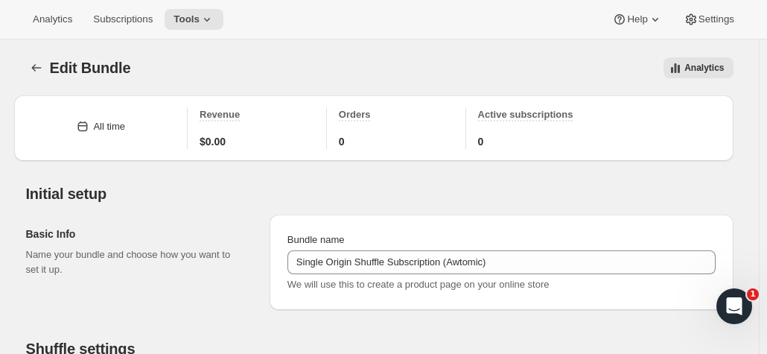
click at [480, 74] on div "Analytics" at bounding box center [440, 67] width 584 height 21
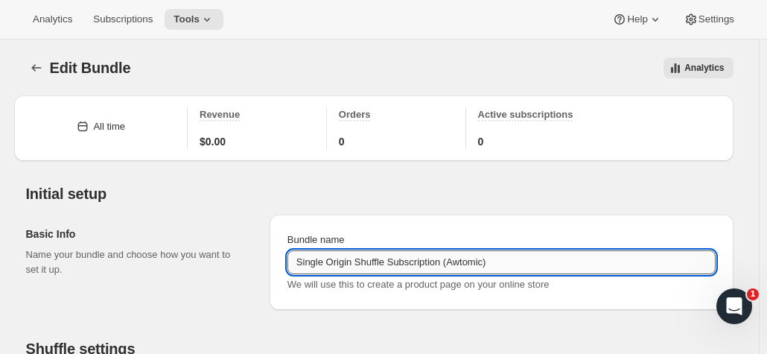
drag, startPoint x: 298, startPoint y: 265, endPoint x: 496, endPoint y: 263, distance: 198.1
click at [496, 263] on input "Single Origin Shuffle Subscription (Awtomic)" at bounding box center [501, 262] width 428 height 24
click at [319, 59] on div "Analytics" at bounding box center [440, 67] width 584 height 21
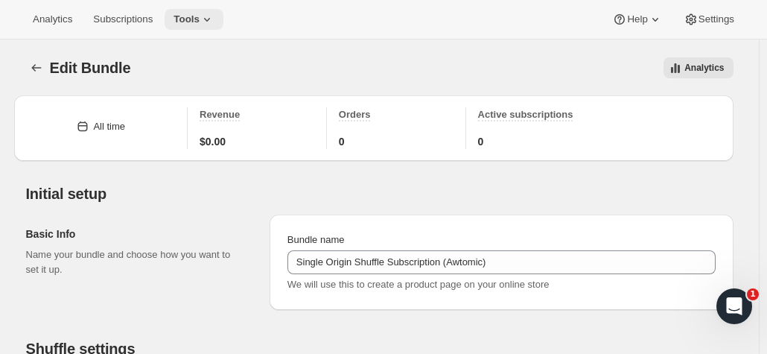
click at [205, 19] on icon at bounding box center [207, 19] width 15 height 15
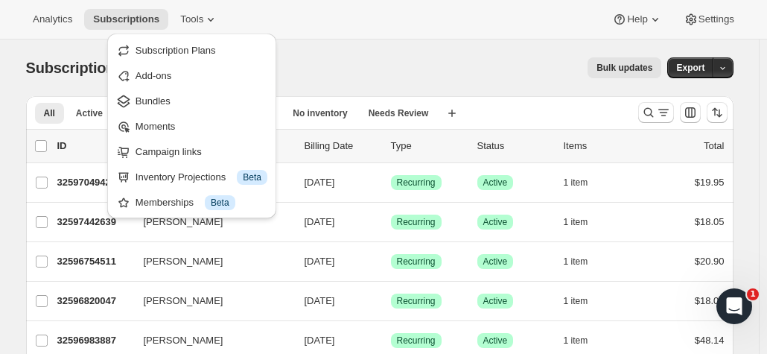
click at [373, 36] on div "Analytics Subscriptions Tools Help Settings" at bounding box center [383, 19] width 767 height 39
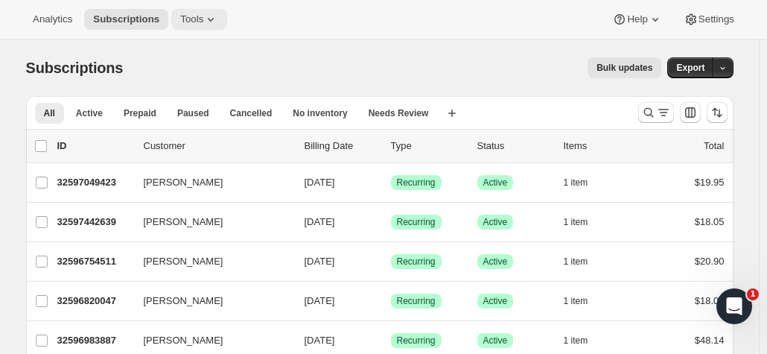
click at [203, 21] on icon at bounding box center [210, 19] width 15 height 15
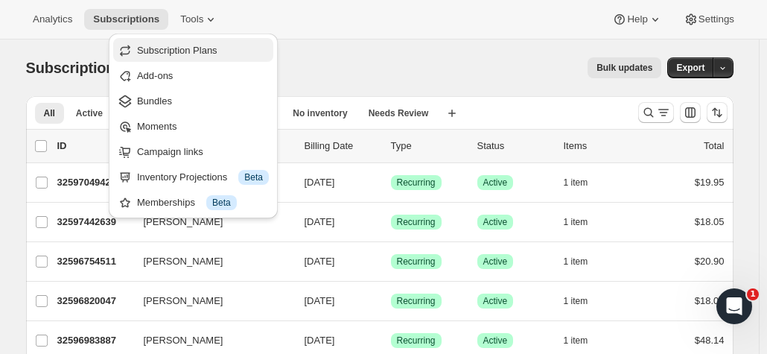
click at [211, 47] on span "Subscription Plans" at bounding box center [177, 50] width 80 height 11
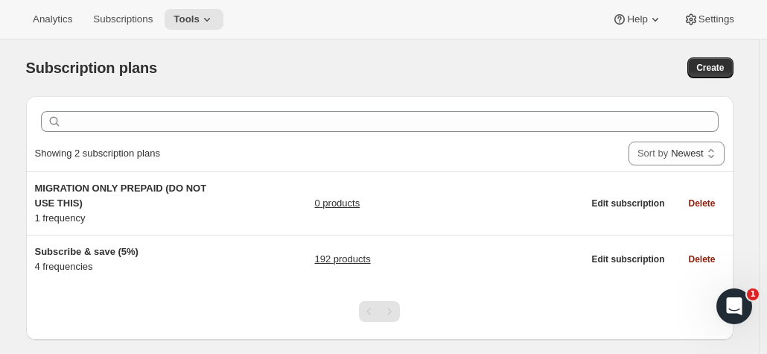
scroll to position [39, 0]
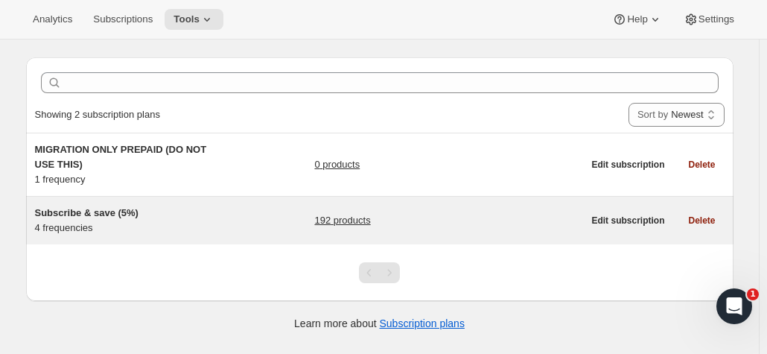
click at [346, 224] on link "192 products" at bounding box center [342, 220] width 56 height 15
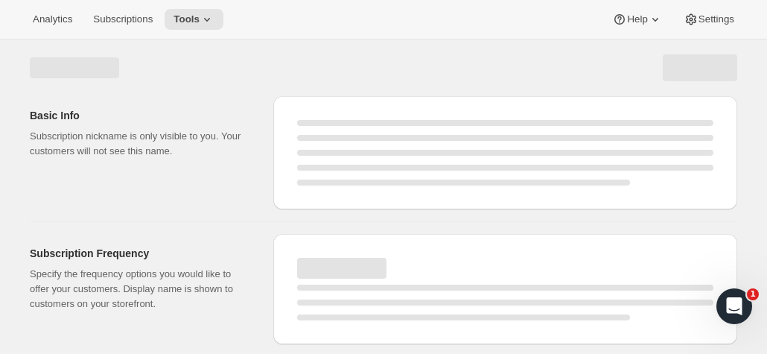
select select "WEEK"
select select "MONTH"
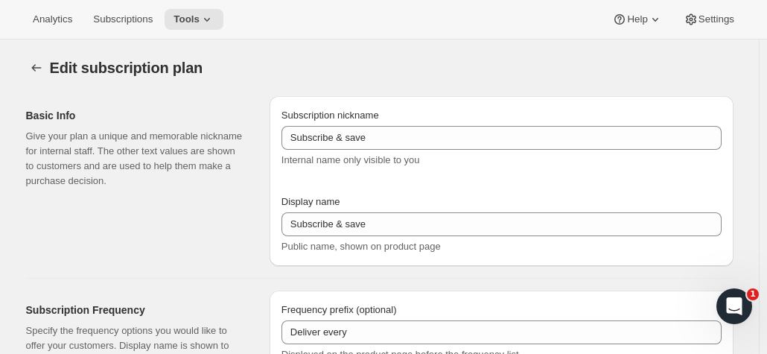
type input "Subscribe & save (5%)"
type input "Subscribe & Save"
type input "1"
type input "1 week"
type input "2"
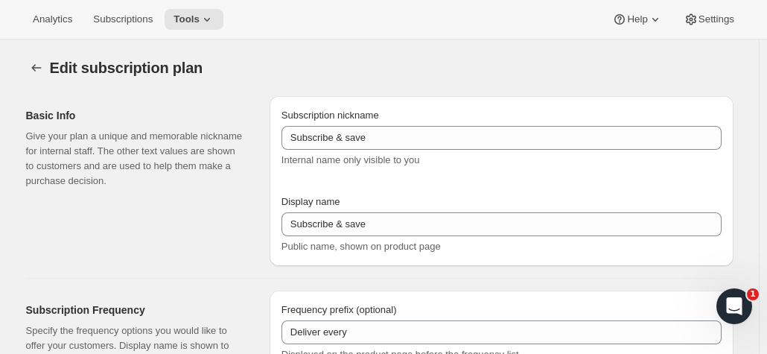
select select "WEEK"
type input "2 weeks"
type input "5"
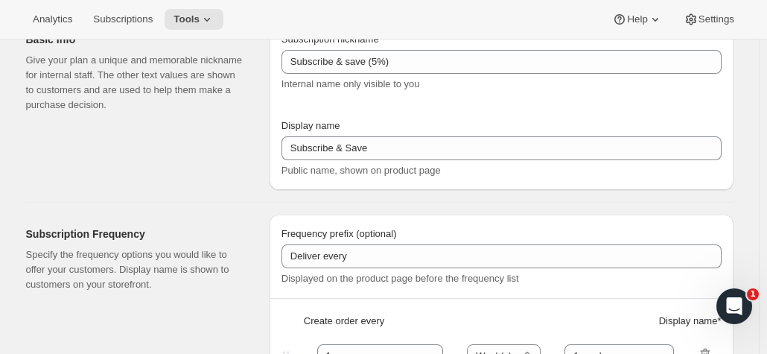
select select "WEEK"
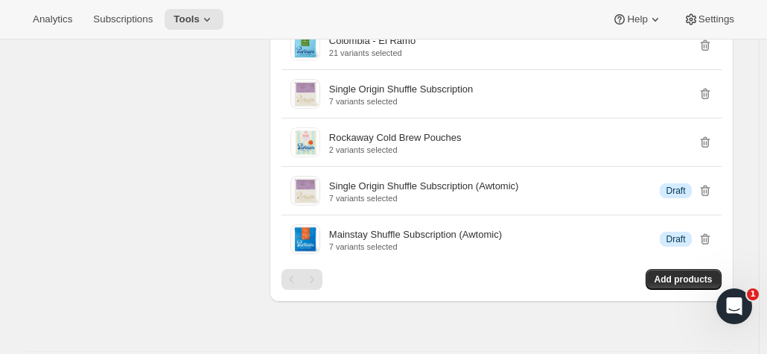
scroll to position [1489, 0]
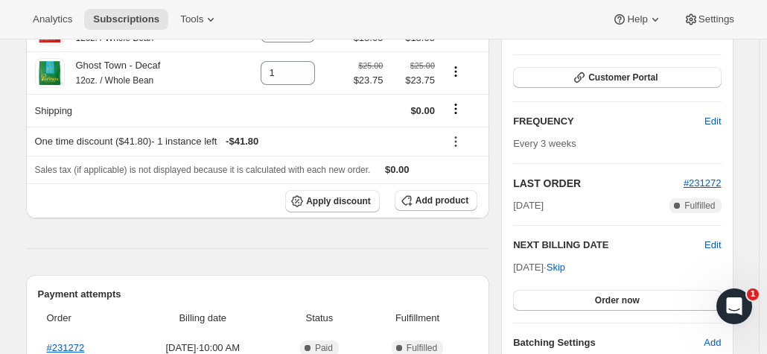
scroll to position [223, 0]
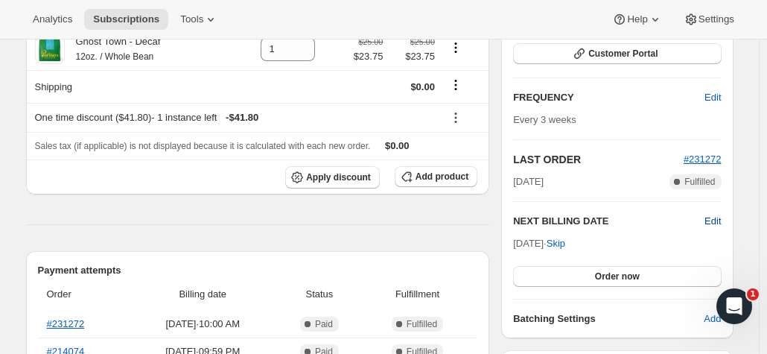
click at [719, 217] on span "Edit" at bounding box center [712, 221] width 16 height 15
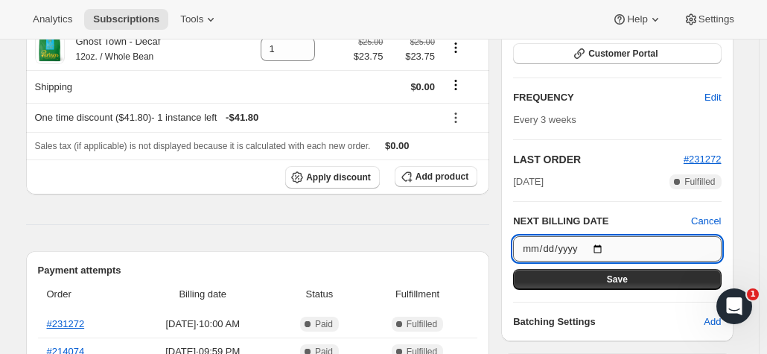
click at [605, 243] on input "[DATE]" at bounding box center [617, 248] width 208 height 25
type input "2025-10-10"
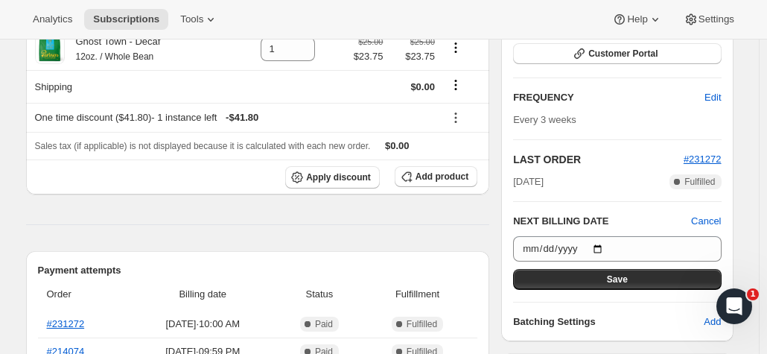
click at [582, 281] on button "Save" at bounding box center [617, 279] width 208 height 21
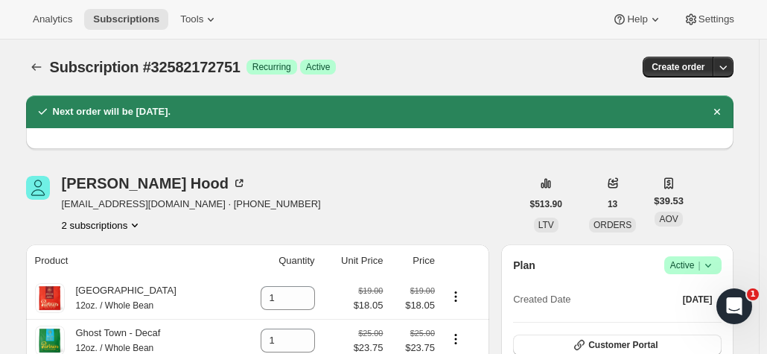
scroll to position [0, 0]
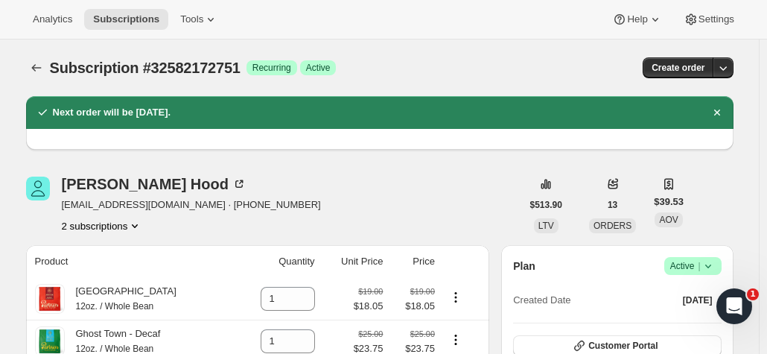
click at [101, 227] on button "2 subscriptions" at bounding box center [102, 225] width 81 height 15
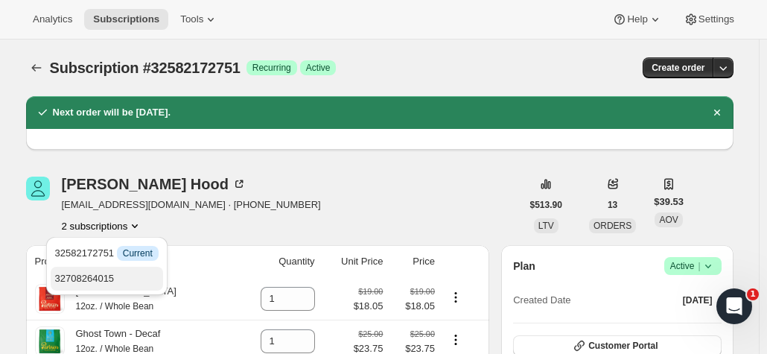
click at [130, 271] on span "32708264015" at bounding box center [106, 278] width 103 height 15
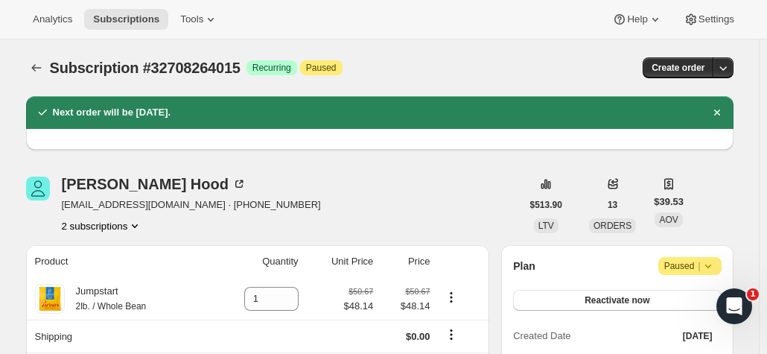
click at [86, 229] on button "2 subscriptions" at bounding box center [102, 225] width 81 height 15
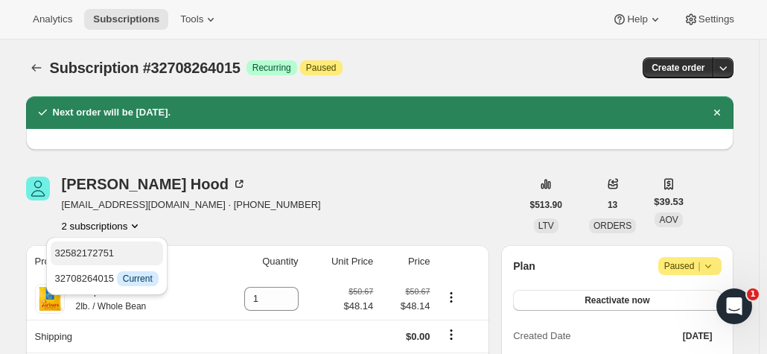
click at [92, 255] on span "32582172751" at bounding box center [85, 252] width 60 height 11
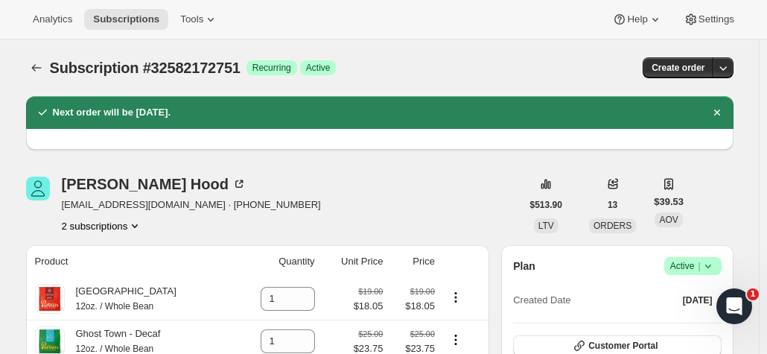
scroll to position [74, 0]
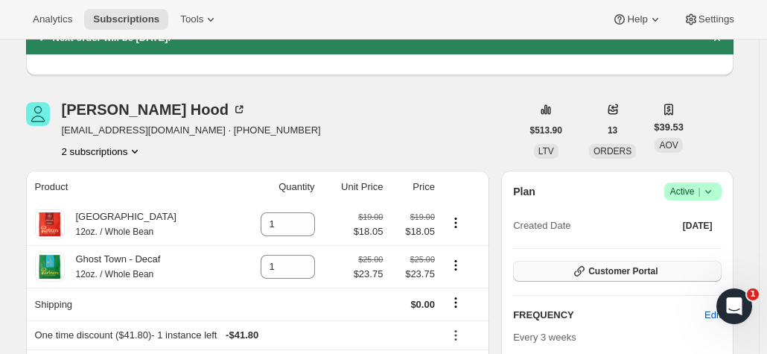
click at [637, 265] on span "Customer Portal" at bounding box center [622, 271] width 69 height 12
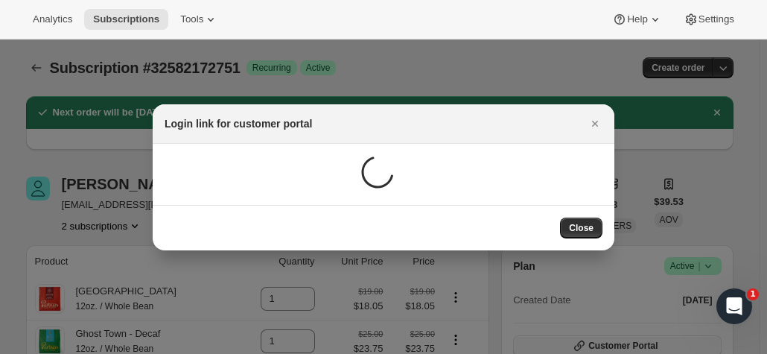
scroll to position [0, 0]
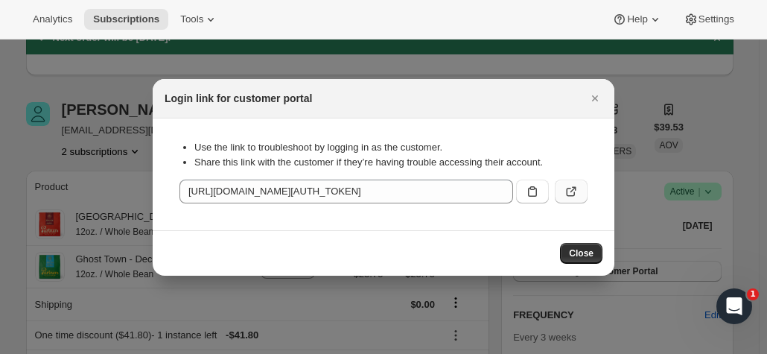
click at [578, 187] on icon ":r9l:" at bounding box center [571, 191] width 15 height 15
